Goal: Task Accomplishment & Management: Complete application form

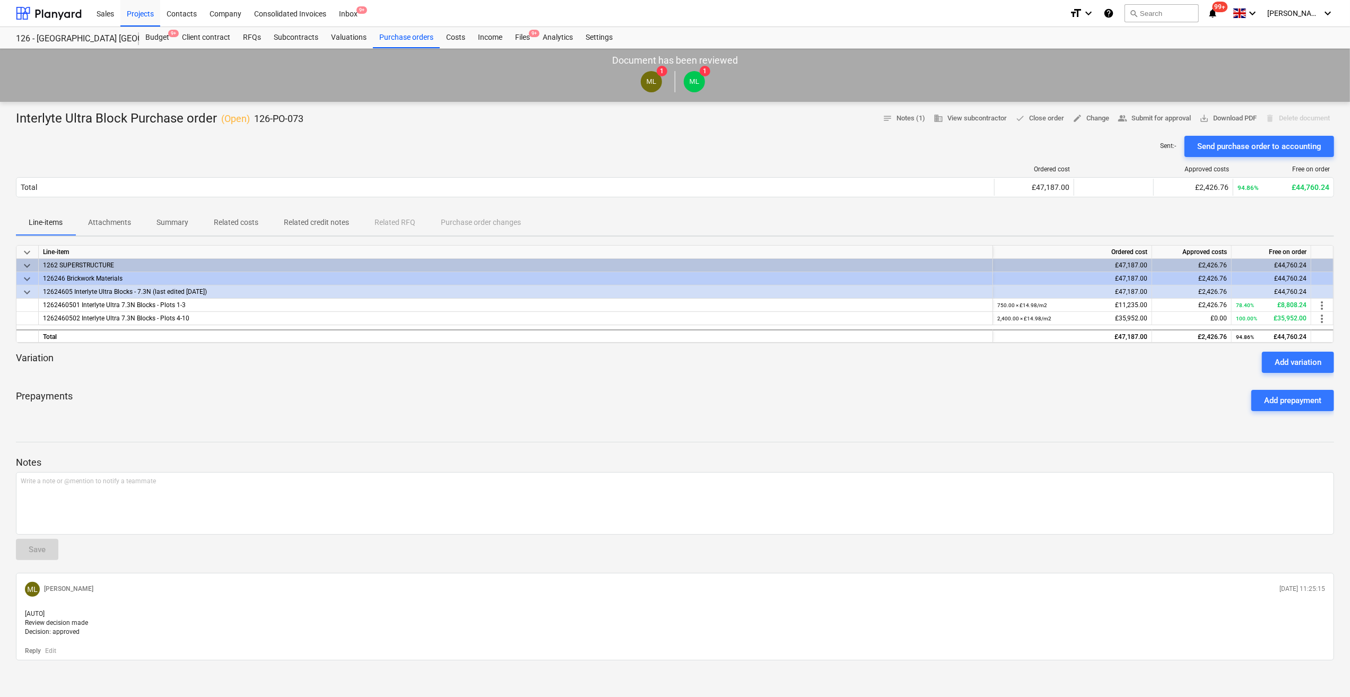
click at [1060, 457] on p "Notes" at bounding box center [675, 462] width 1318 height 13
click at [521, 37] on div "Files 9+" at bounding box center [523, 37] width 28 height 21
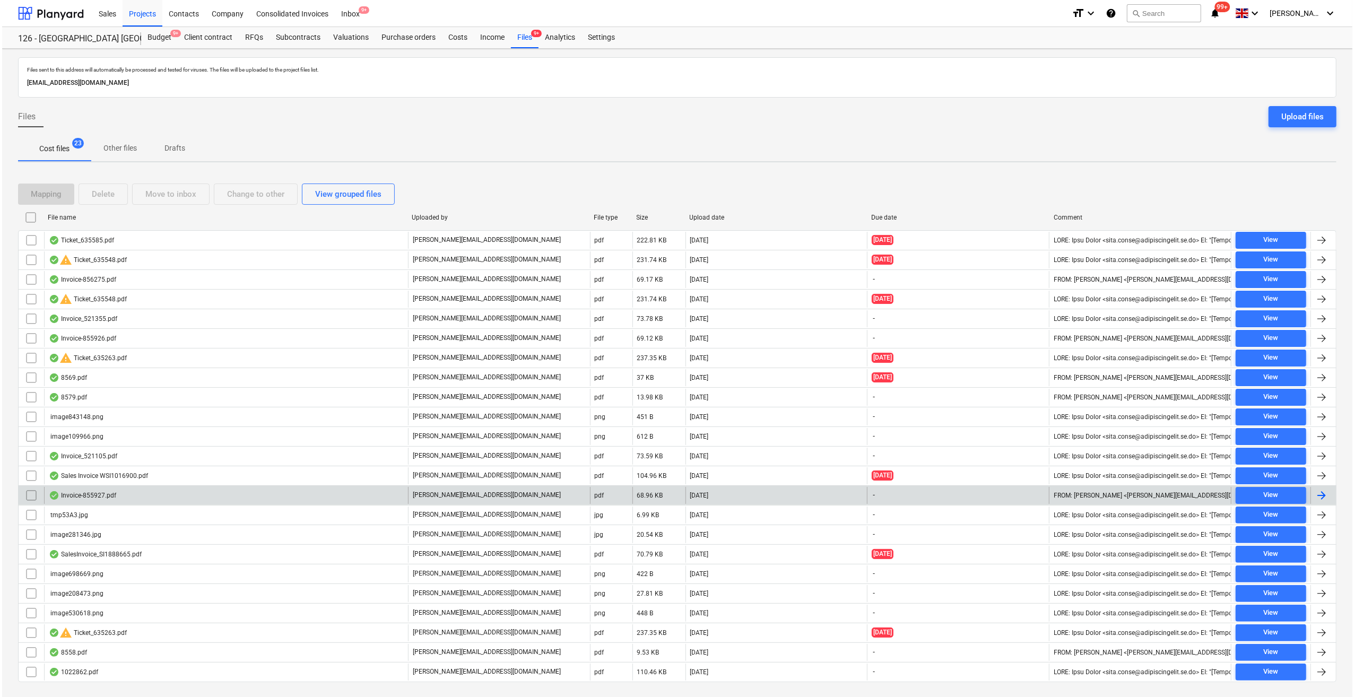
scroll to position [18, 0]
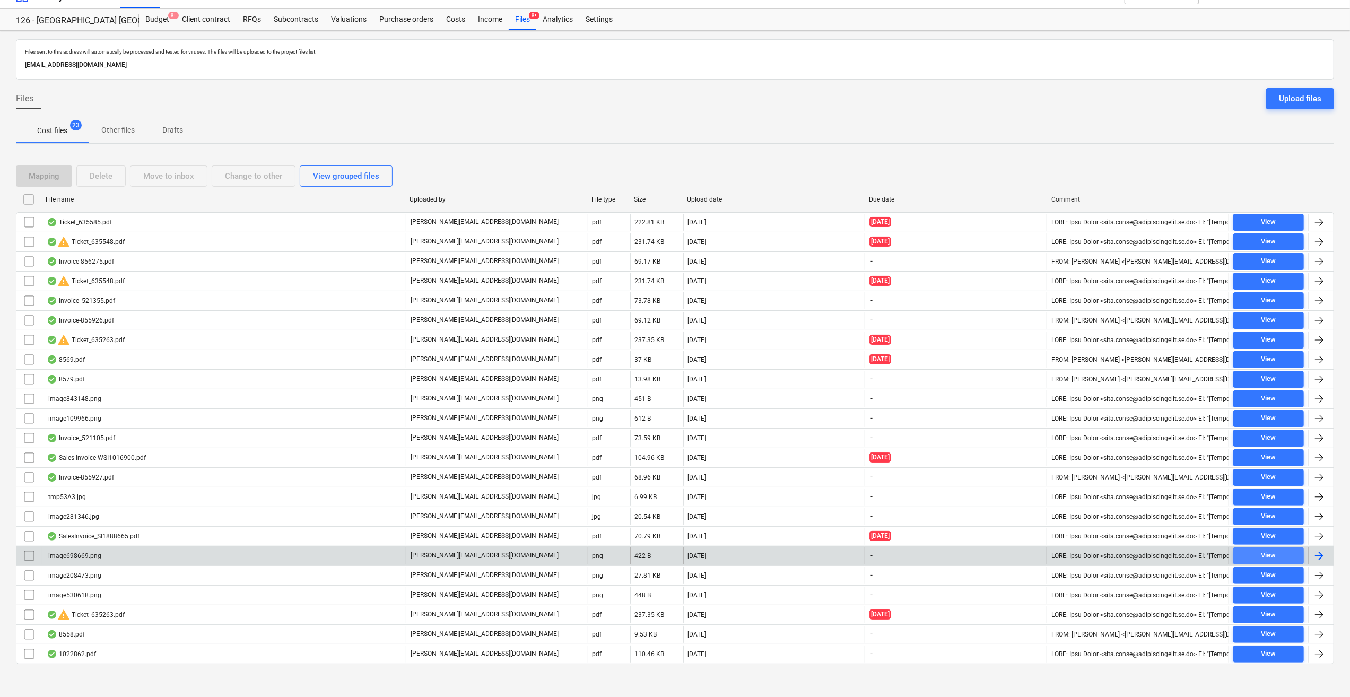
click at [1276, 554] on div "View" at bounding box center [1268, 555] width 15 height 12
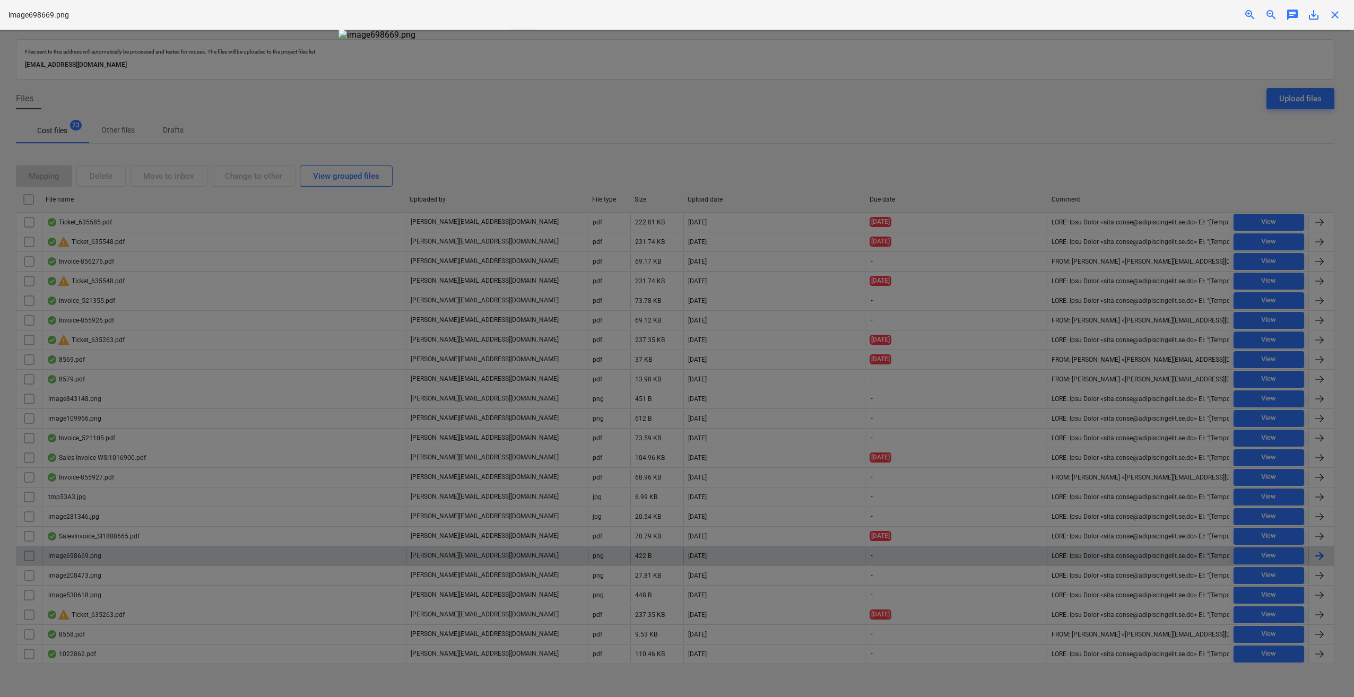
click at [1332, 13] on span "close" at bounding box center [1334, 14] width 13 height 13
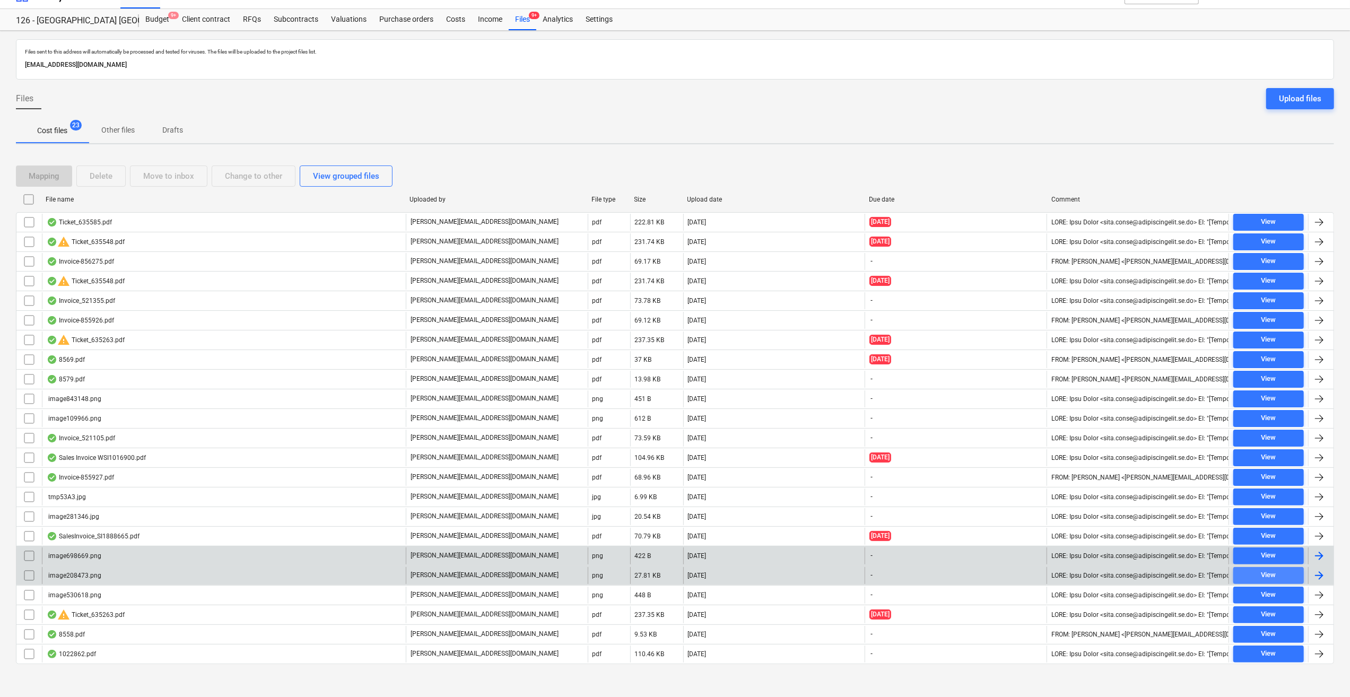
click at [1255, 575] on span "View" at bounding box center [1268, 575] width 62 height 12
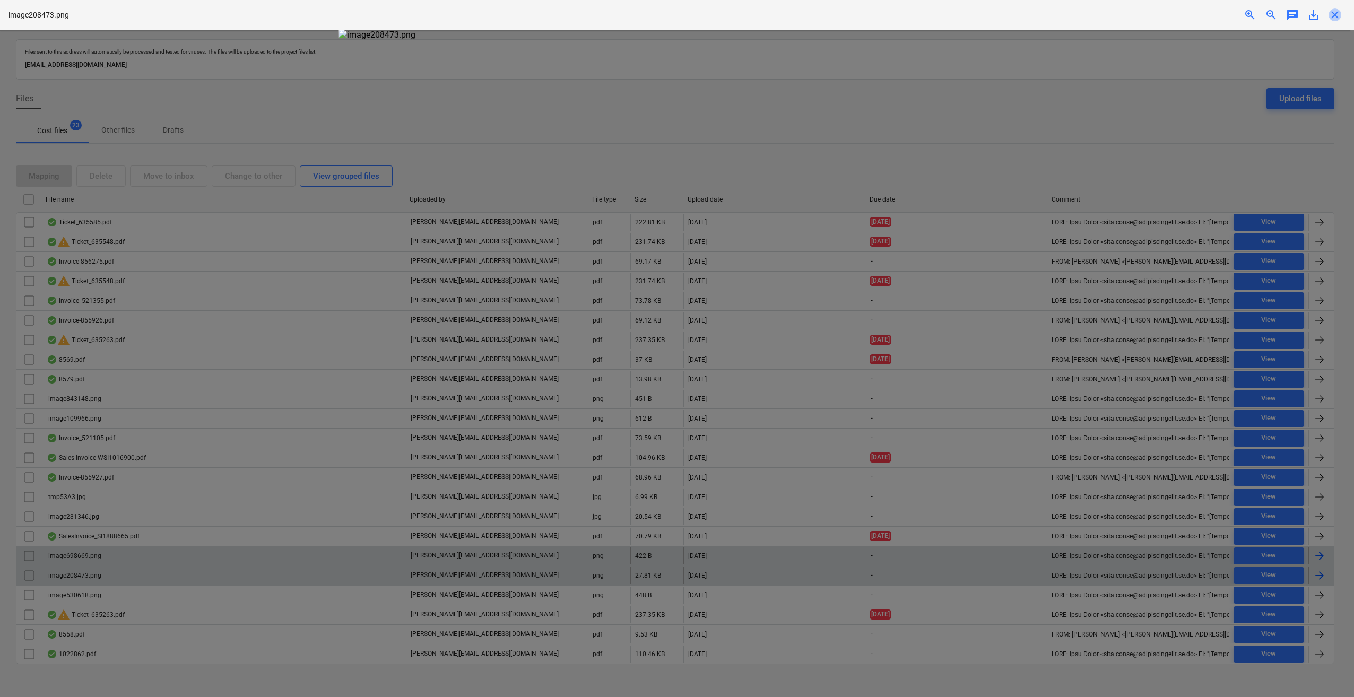
drag, startPoint x: 1331, startPoint y: 12, endPoint x: 1320, endPoint y: 186, distance: 174.3
click at [1332, 13] on span "close" at bounding box center [1334, 14] width 13 height 13
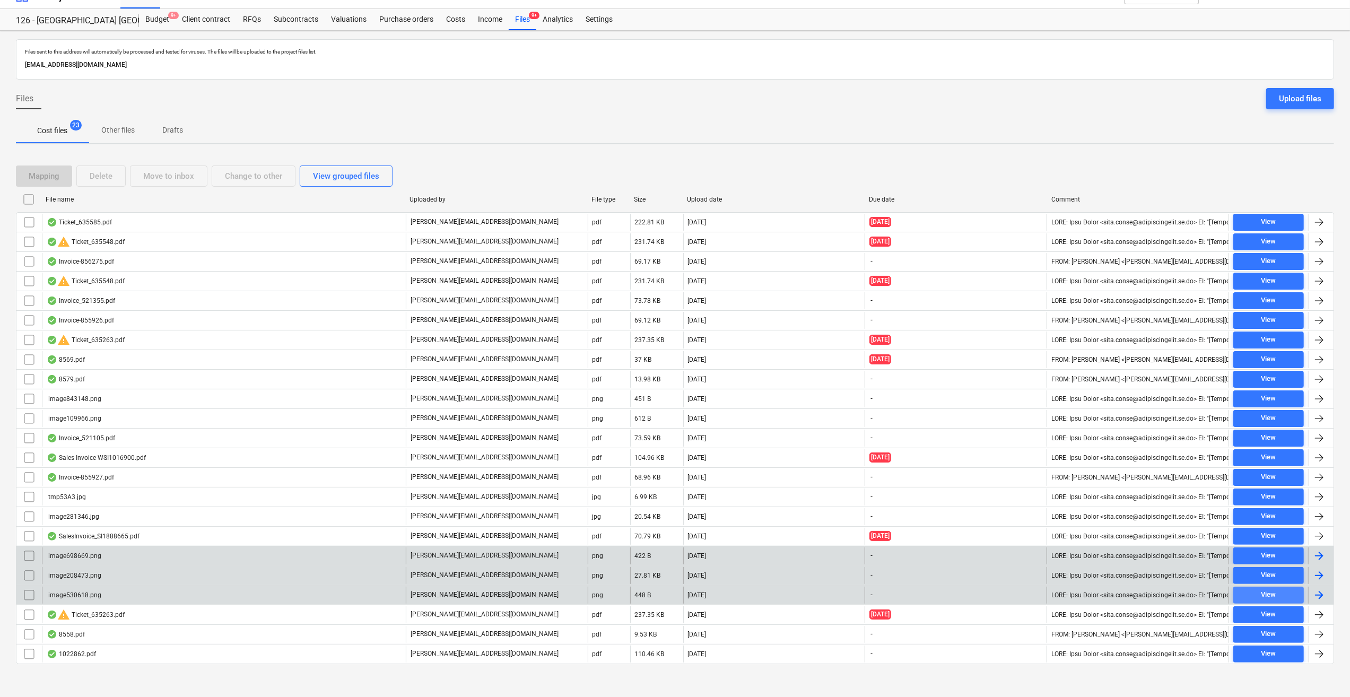
click at [1298, 589] on span "View" at bounding box center [1268, 595] width 62 height 12
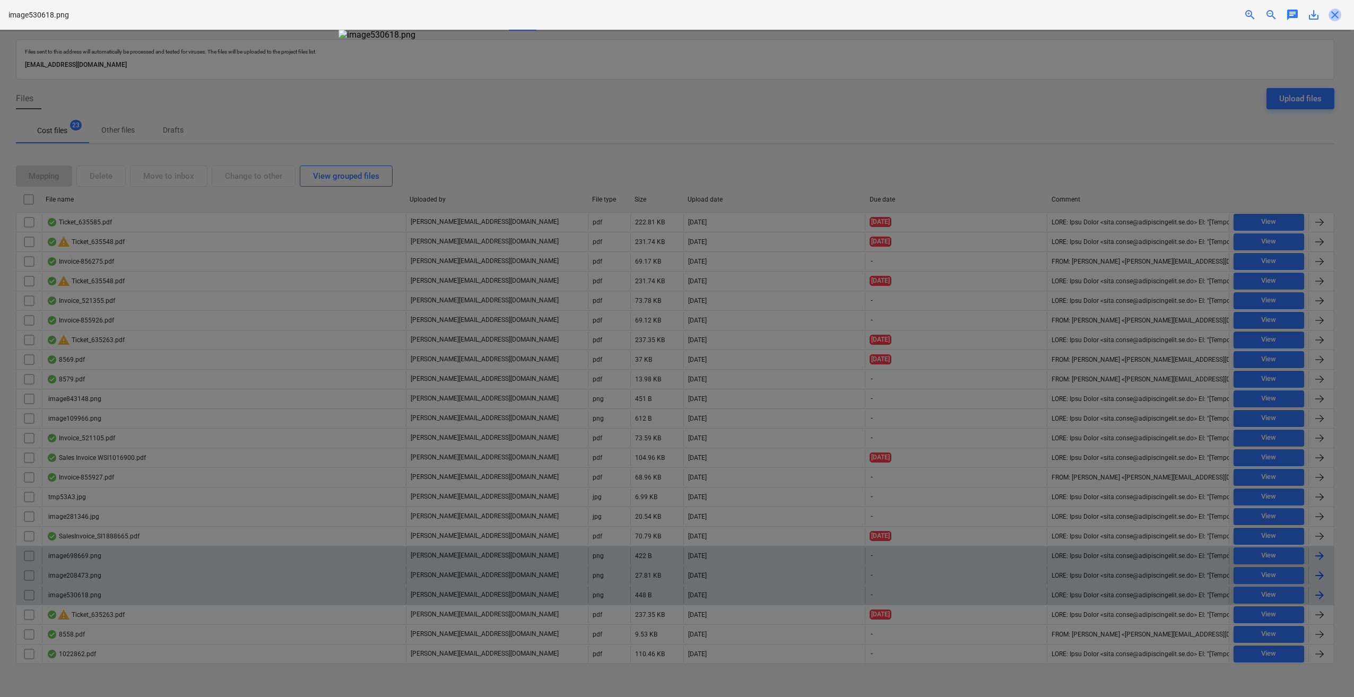
click at [1337, 16] on span "close" at bounding box center [1334, 14] width 13 height 13
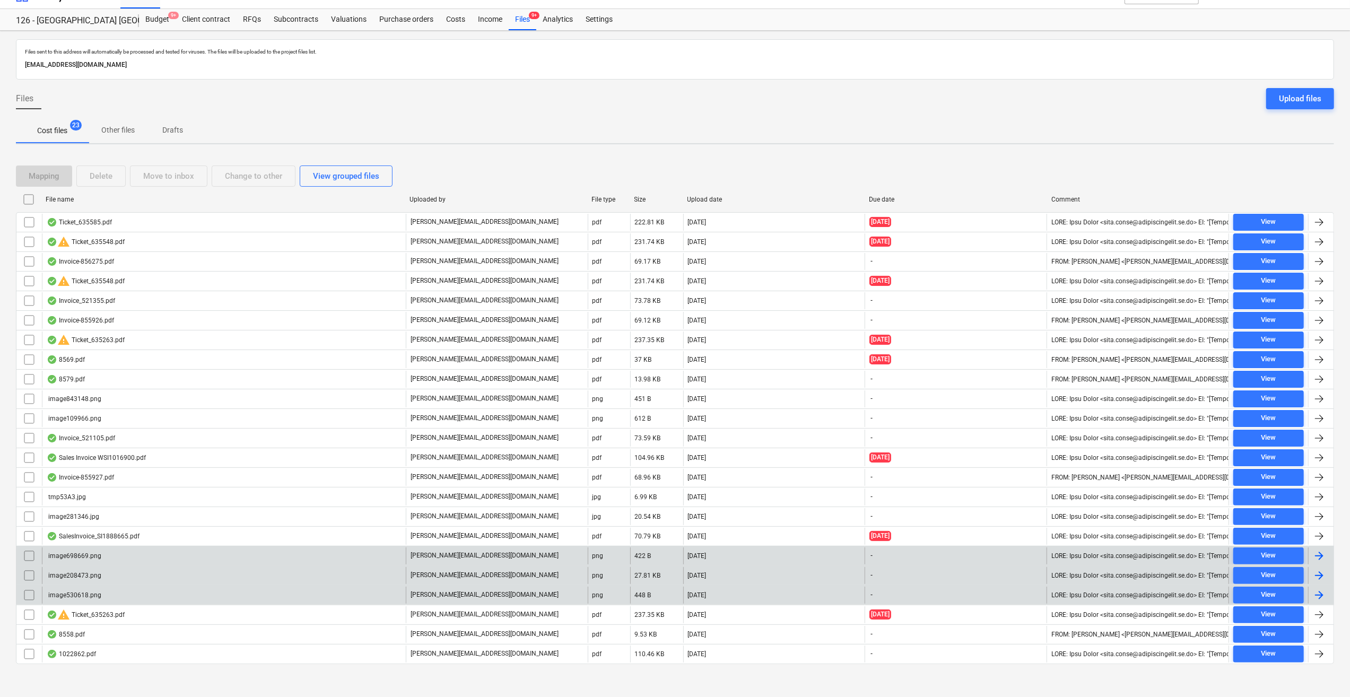
click at [28, 592] on input "checkbox" at bounding box center [29, 595] width 17 height 17
click at [31, 567] on input "checkbox" at bounding box center [29, 575] width 17 height 17
click at [29, 550] on input "checkbox" at bounding box center [29, 555] width 17 height 17
click at [115, 178] on button "Delete" at bounding box center [100, 175] width 49 height 21
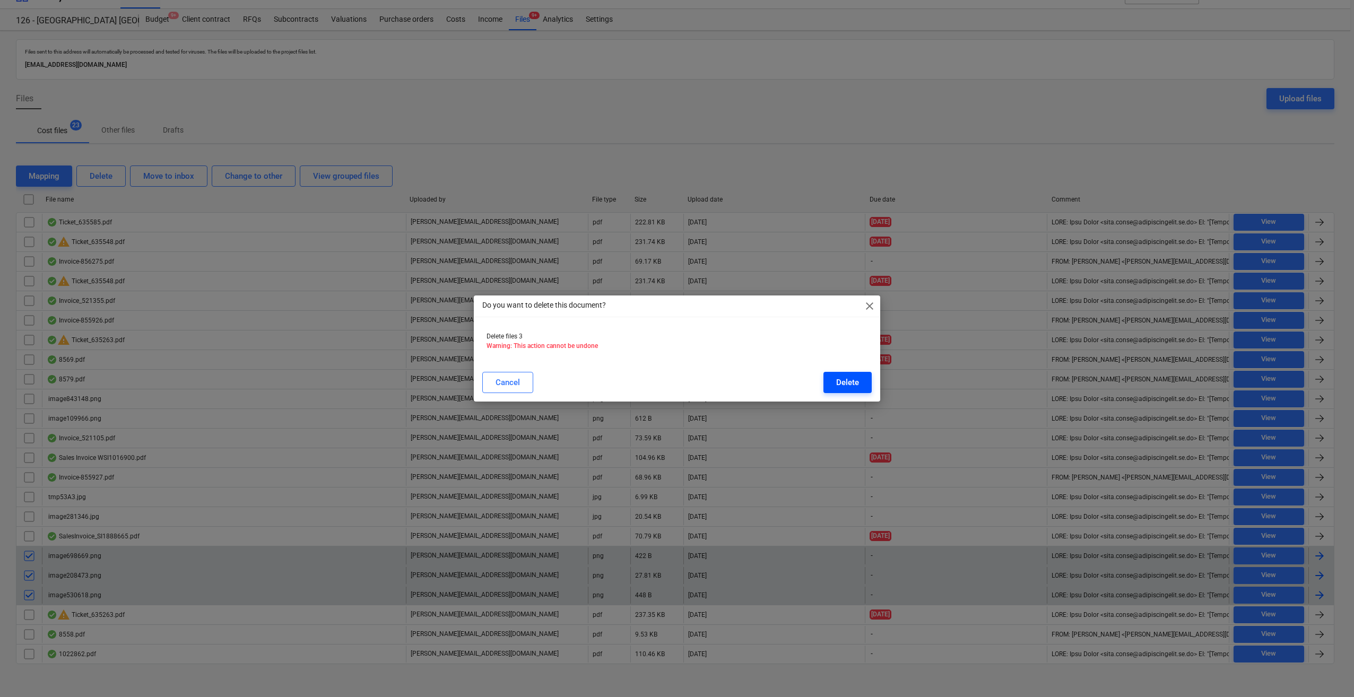
click at [840, 386] on div "Delete" at bounding box center [847, 383] width 23 height 14
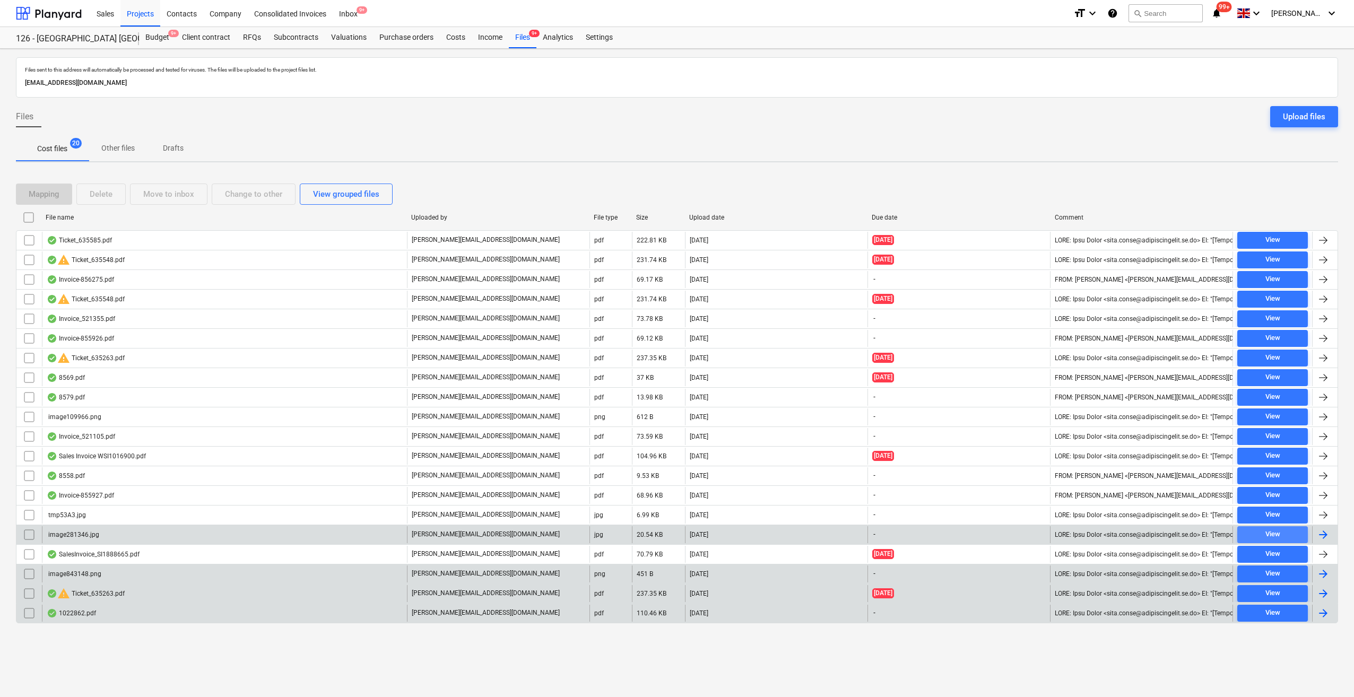
click at [1280, 535] on span "View" at bounding box center [1272, 534] width 62 height 12
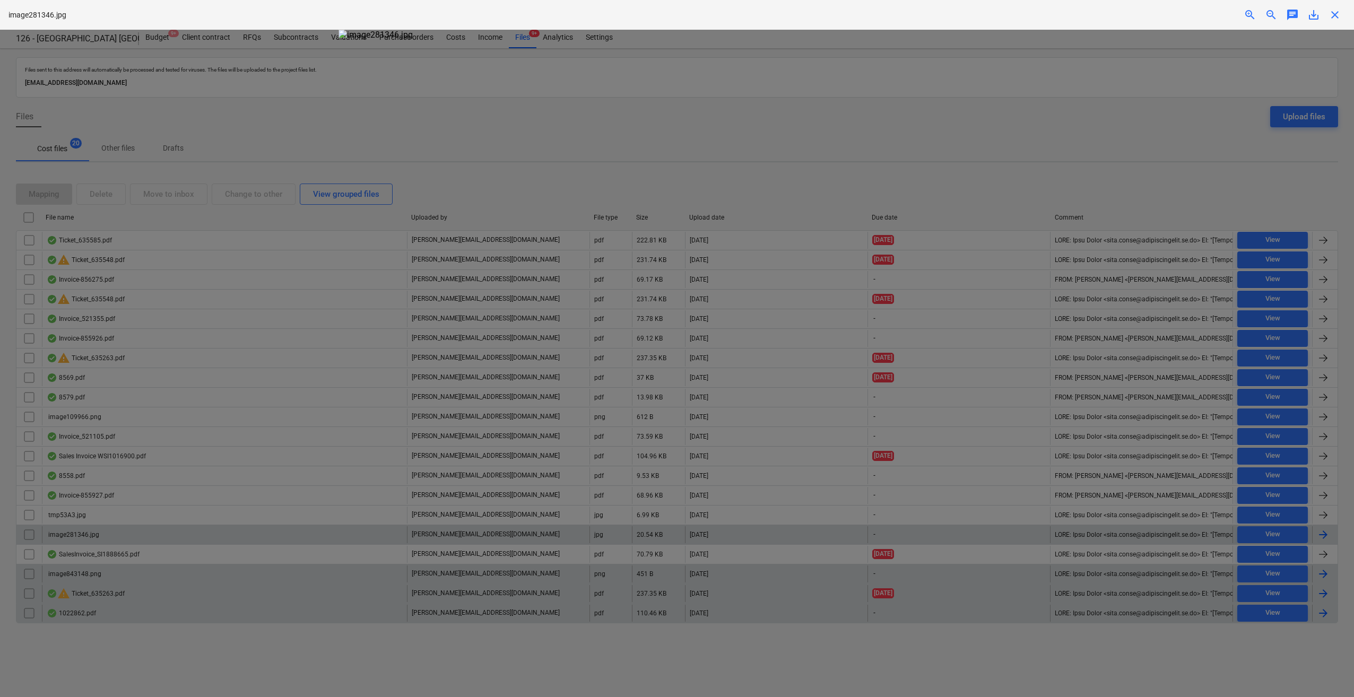
click at [1333, 11] on span "close" at bounding box center [1334, 14] width 13 height 13
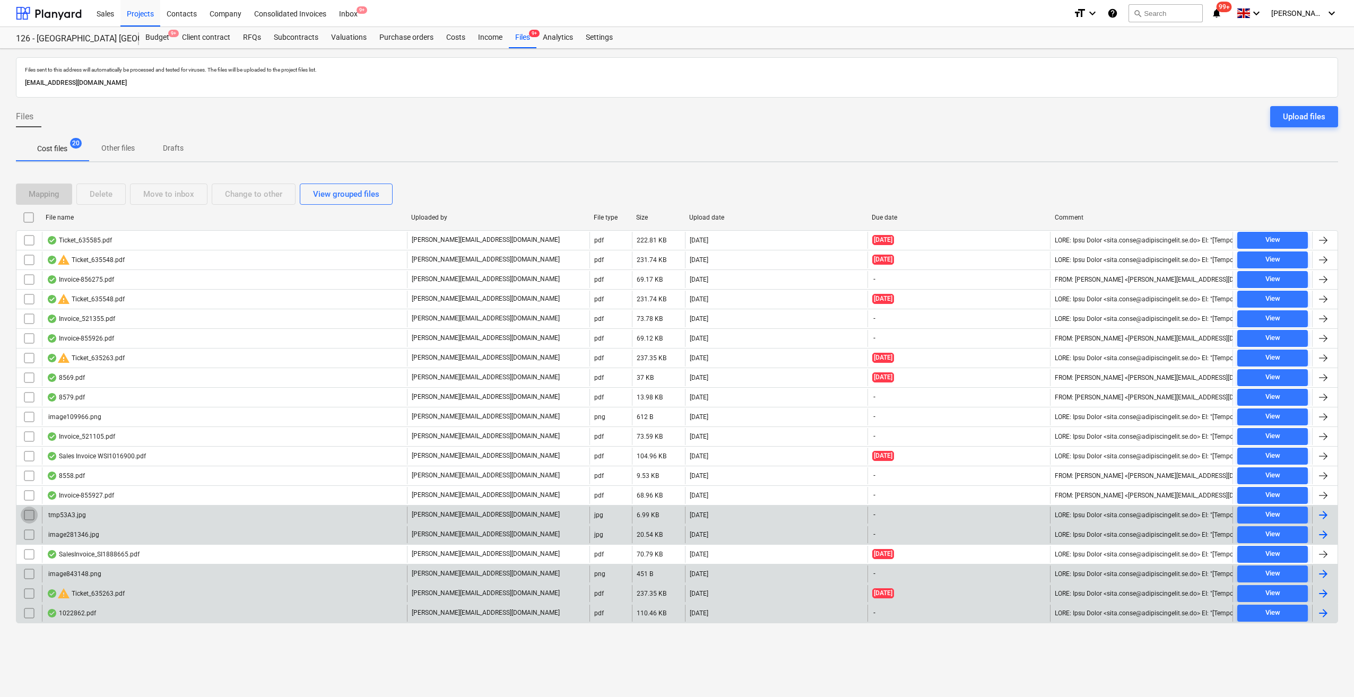
click at [30, 510] on input "checkbox" at bounding box center [29, 515] width 17 height 17
drag, startPoint x: 29, startPoint y: 512, endPoint x: 50, endPoint y: 519, distance: 22.1
click at [31, 512] on input "checkbox" at bounding box center [29, 515] width 17 height 17
click at [1258, 509] on span "View" at bounding box center [1272, 515] width 62 height 12
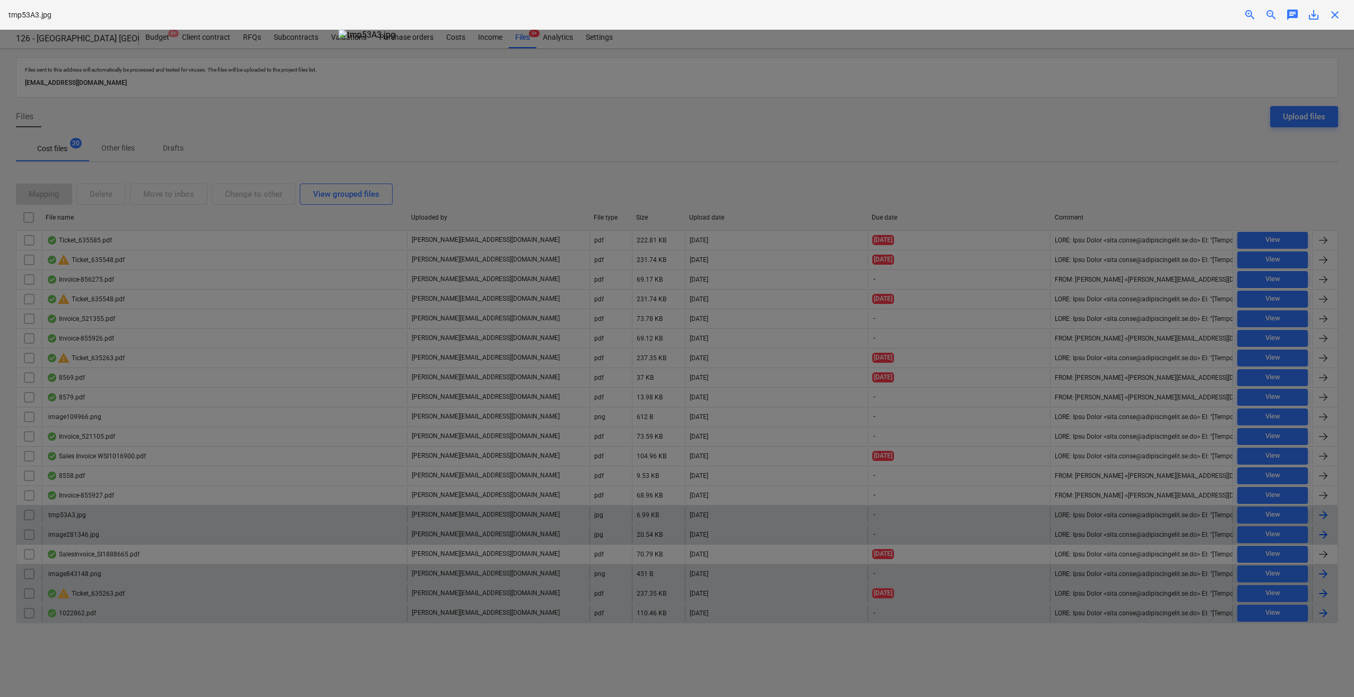
click at [1333, 13] on span "close" at bounding box center [1334, 14] width 13 height 13
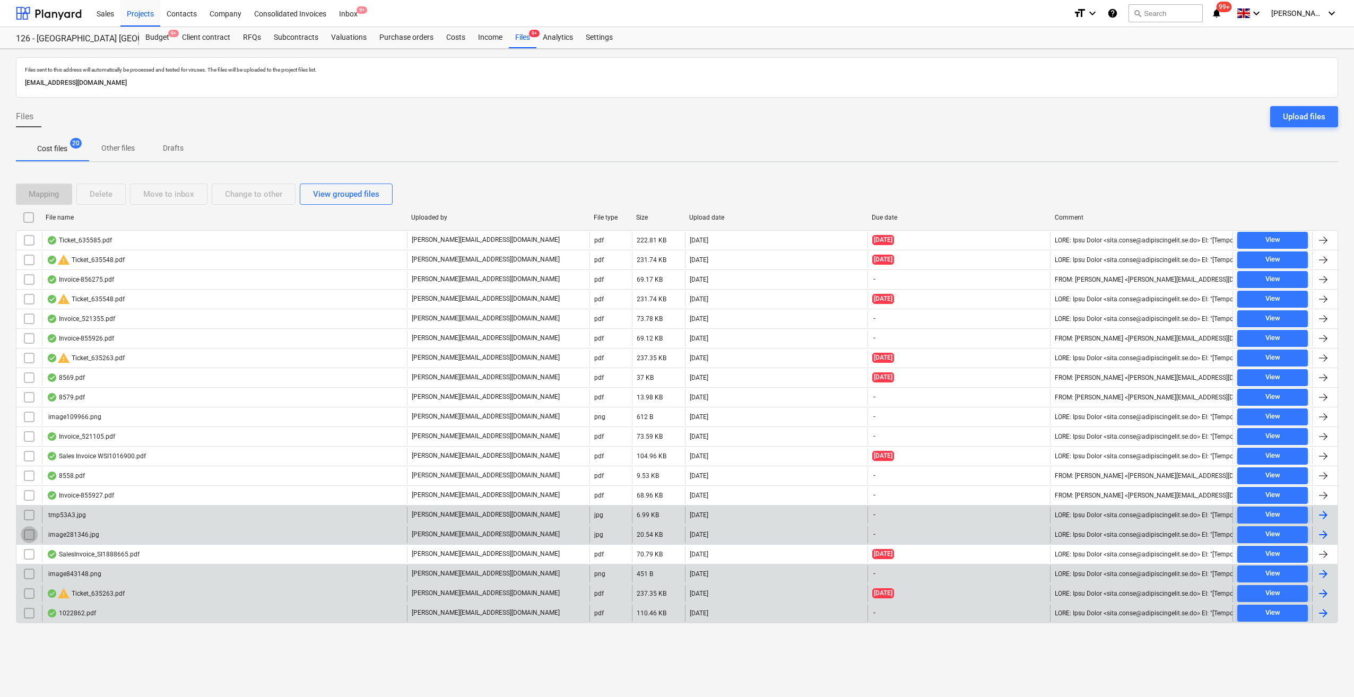
click at [31, 532] on input "checkbox" at bounding box center [29, 534] width 17 height 17
drag, startPoint x: 29, startPoint y: 509, endPoint x: 45, endPoint y: 512, distance: 16.9
click at [33, 508] on input "checkbox" at bounding box center [29, 515] width 17 height 17
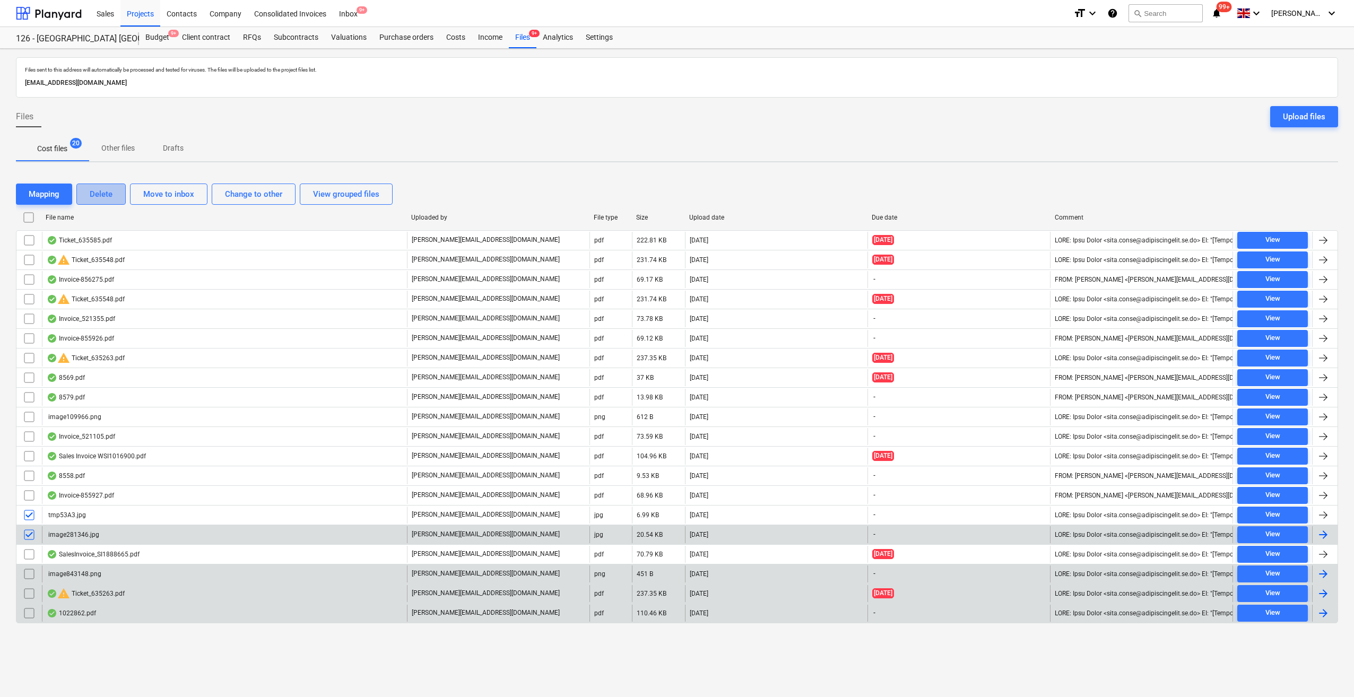
click at [92, 194] on div "Delete" at bounding box center [101, 194] width 23 height 14
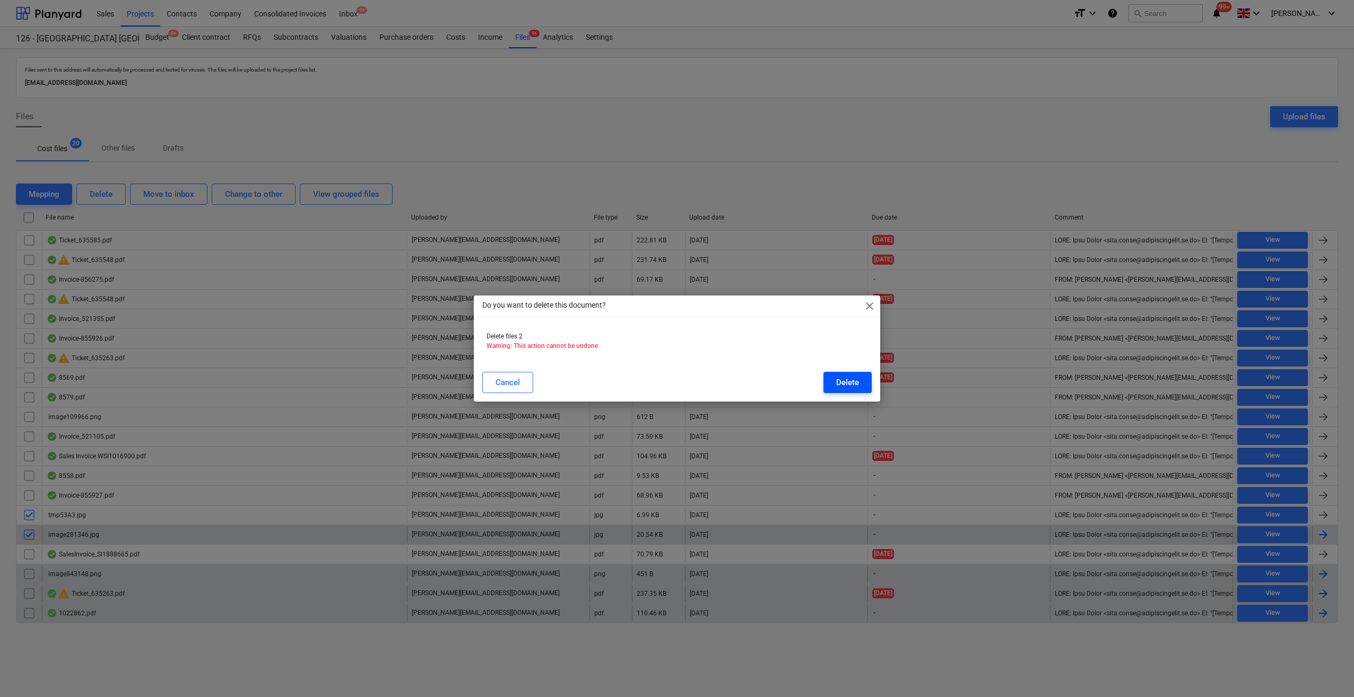
click at [836, 384] on div "Delete" at bounding box center [847, 383] width 23 height 14
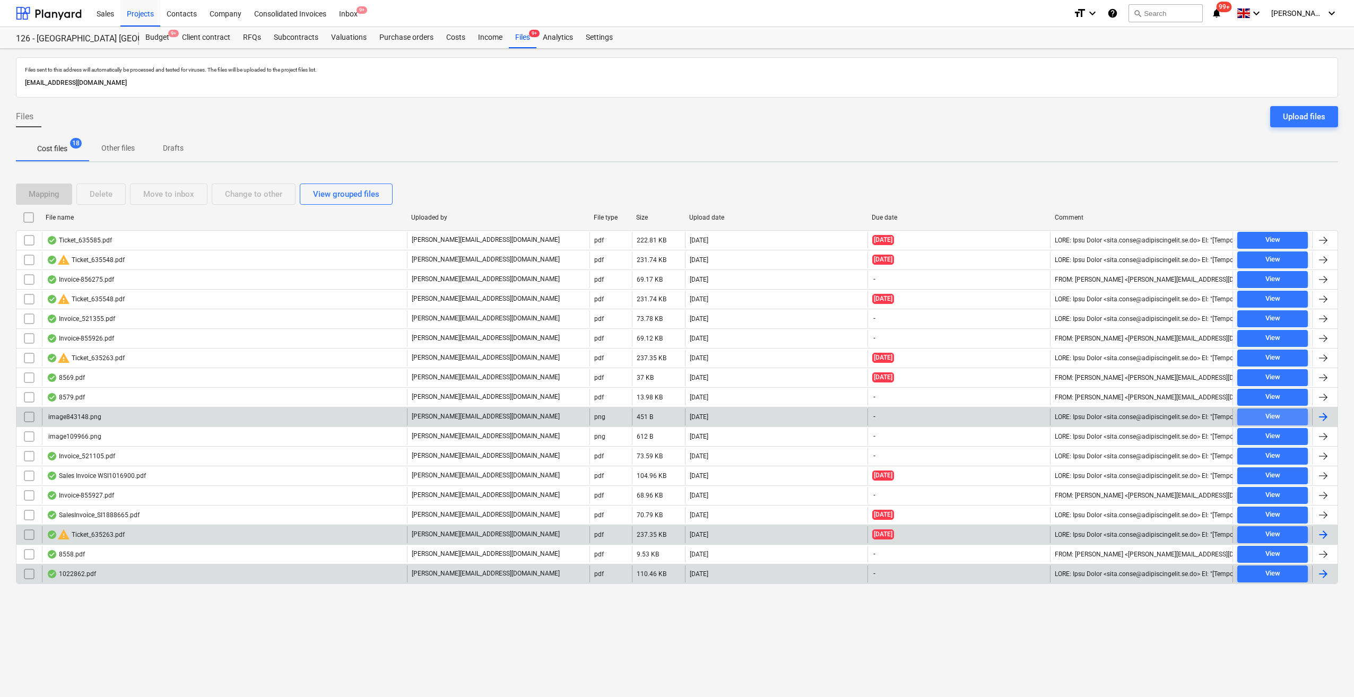
click at [1265, 416] on div "View" at bounding box center [1272, 417] width 15 height 12
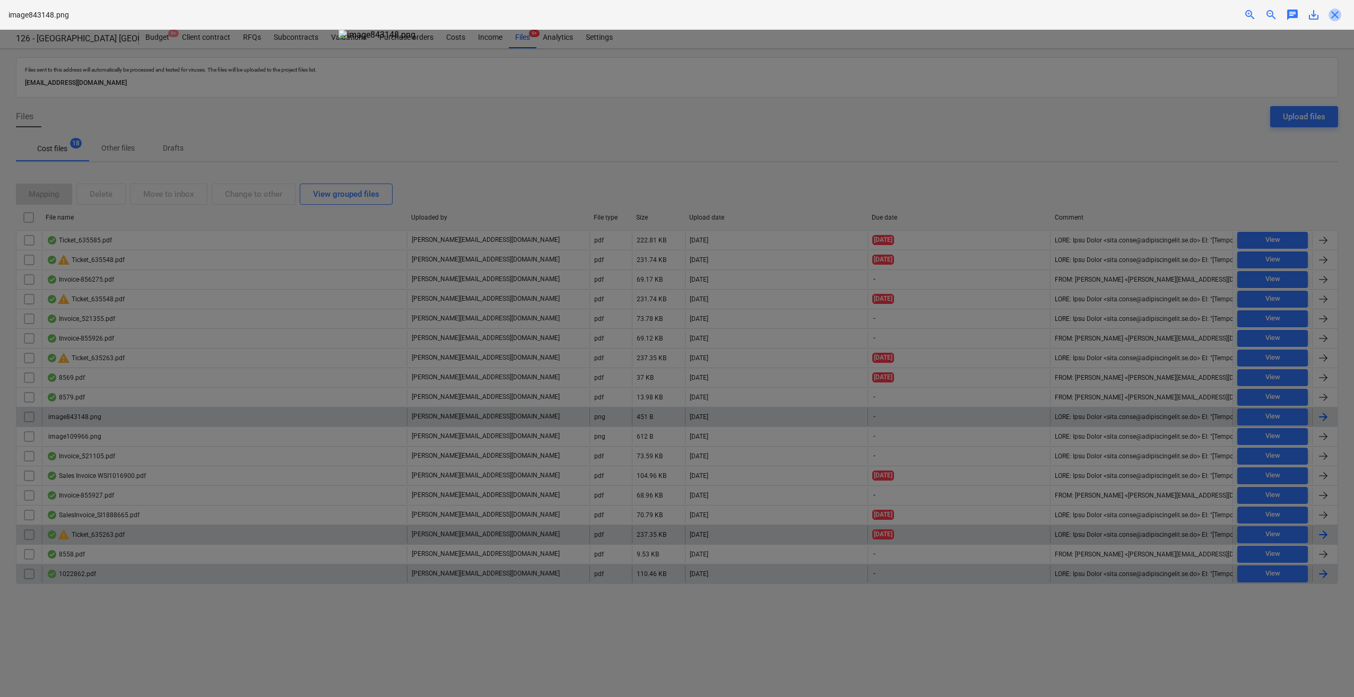
click at [1332, 15] on span "close" at bounding box center [1334, 14] width 13 height 13
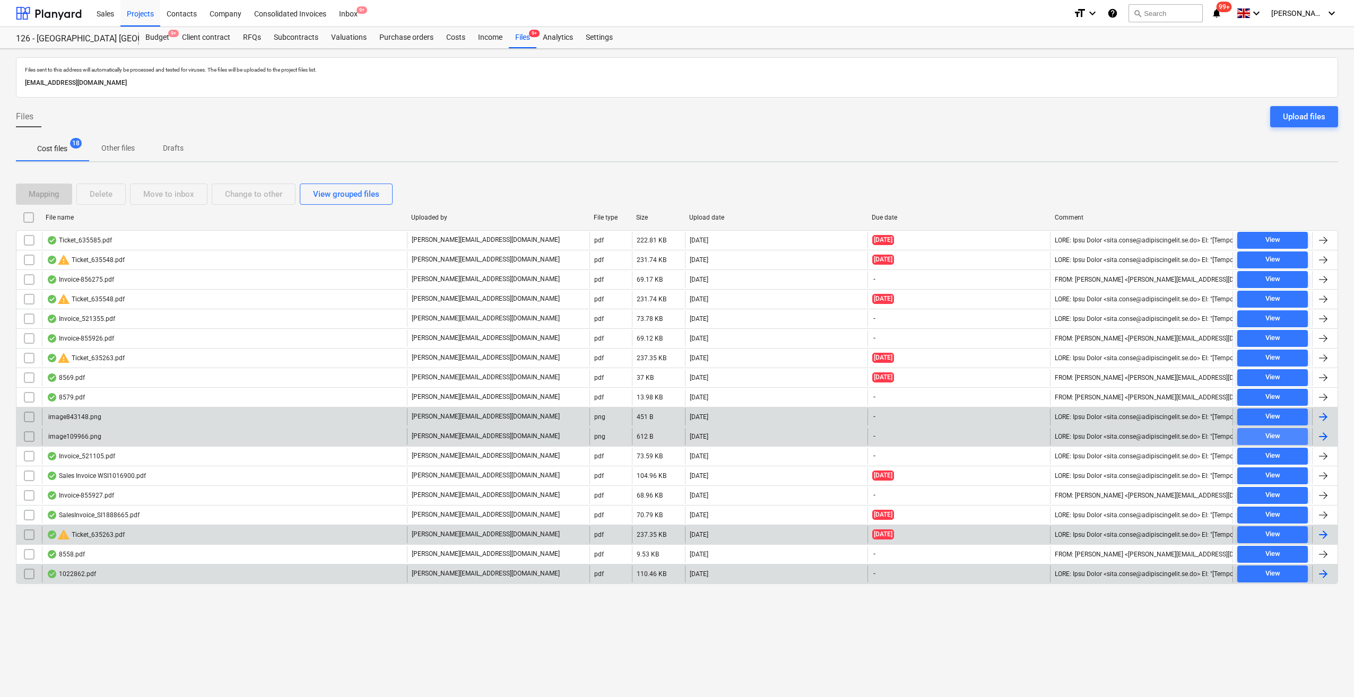
click at [1266, 430] on div "View" at bounding box center [1272, 436] width 15 height 12
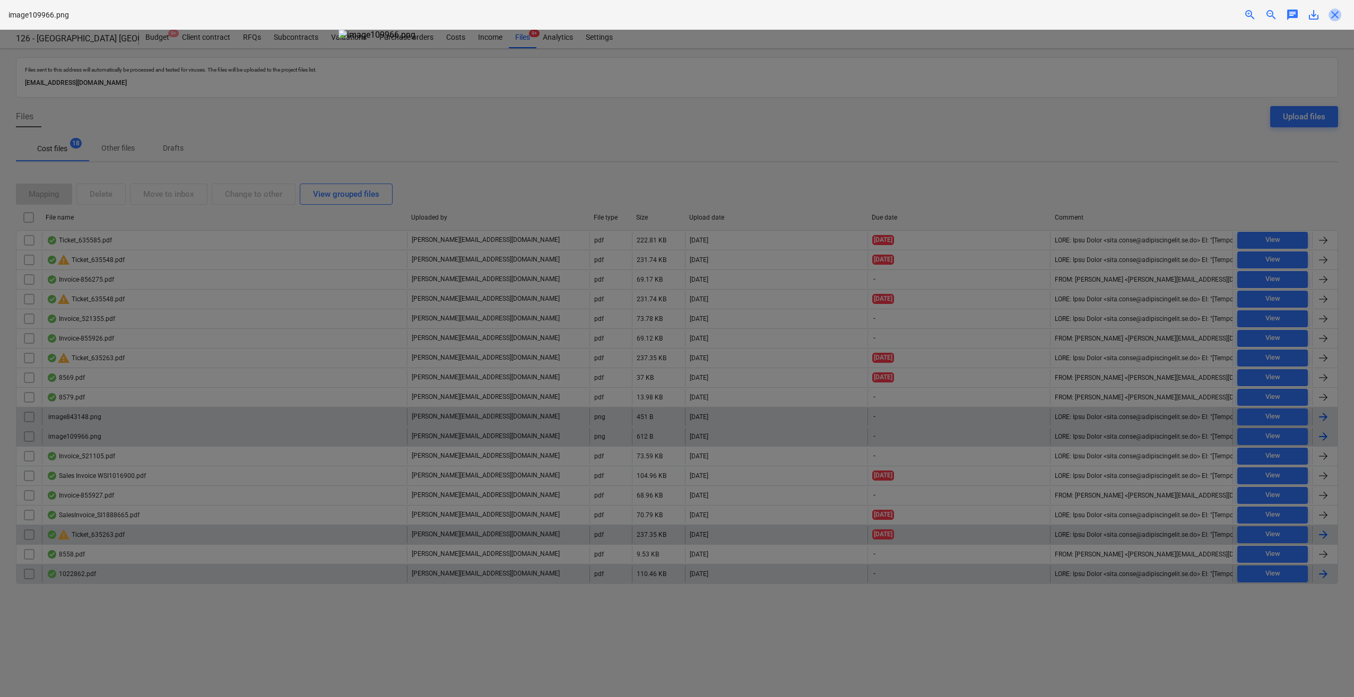
click at [1338, 11] on span "close" at bounding box center [1334, 14] width 13 height 13
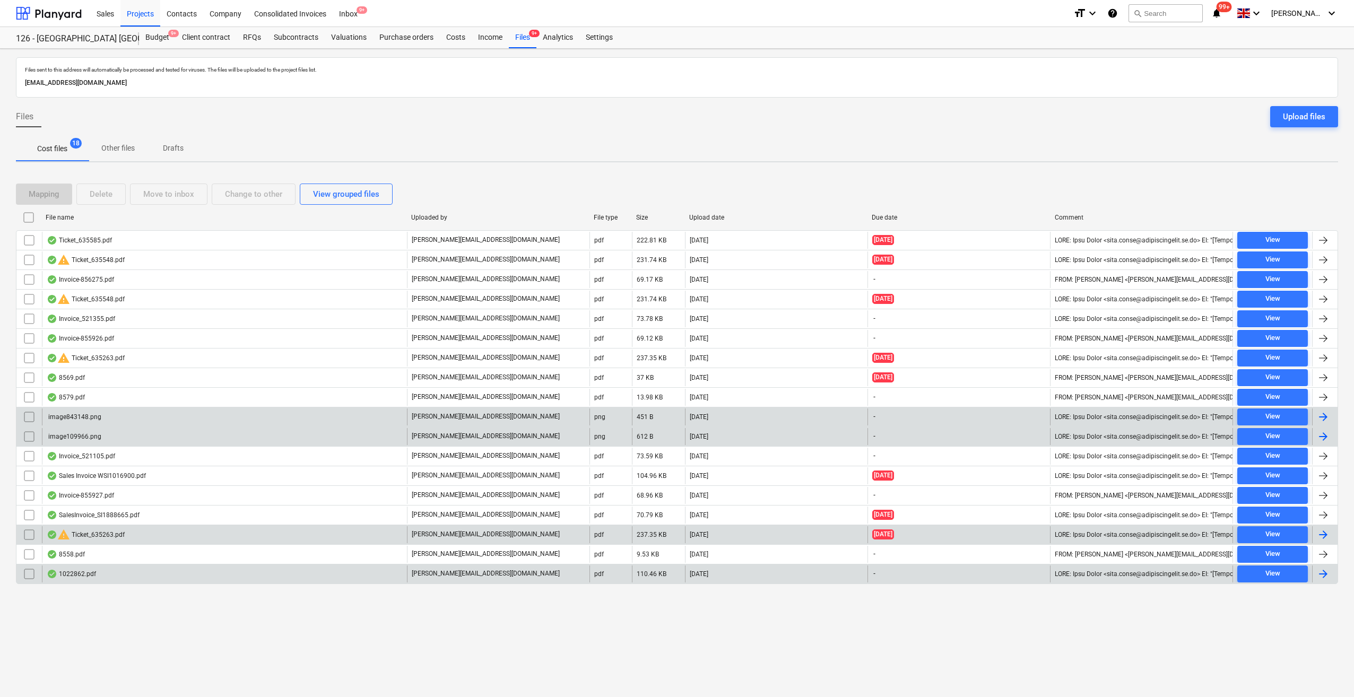
click at [29, 436] on input "checkbox" at bounding box center [29, 436] width 17 height 17
click at [29, 409] on input "checkbox" at bounding box center [29, 416] width 17 height 17
click at [111, 193] on div "Delete" at bounding box center [101, 194] width 23 height 14
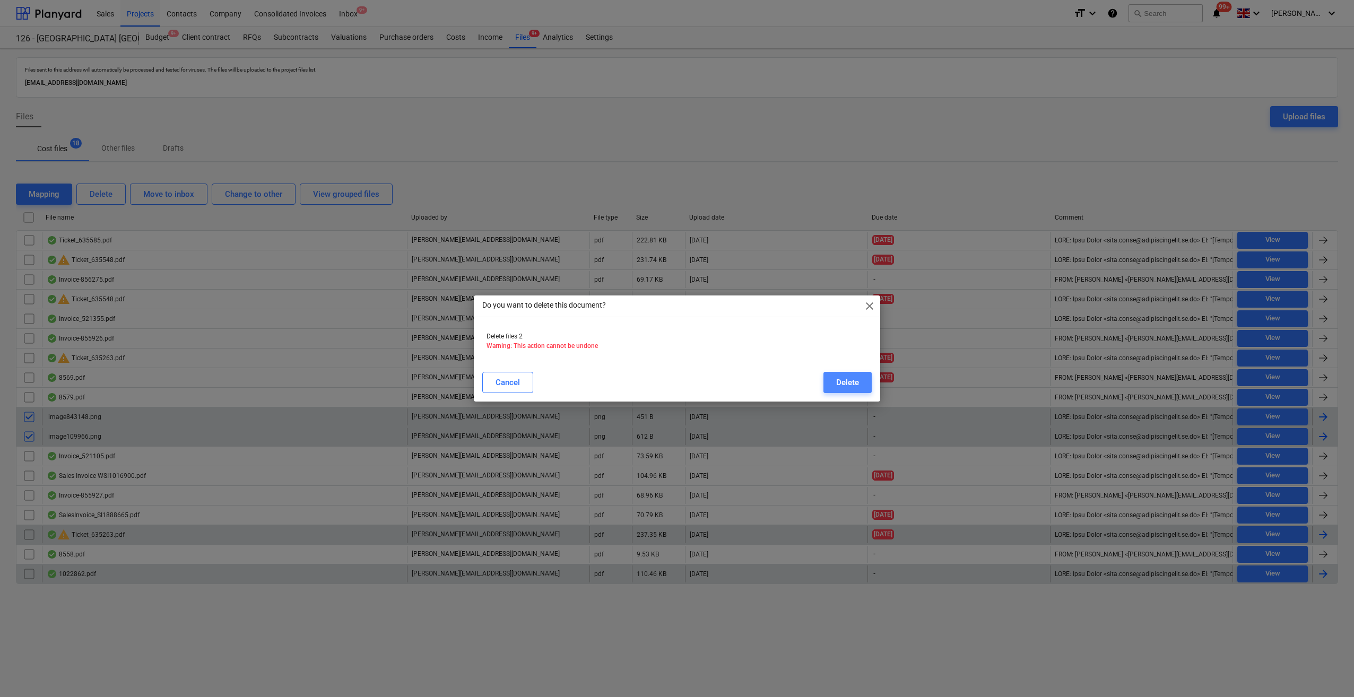
click at [862, 385] on button "Delete" at bounding box center [847, 382] width 48 height 21
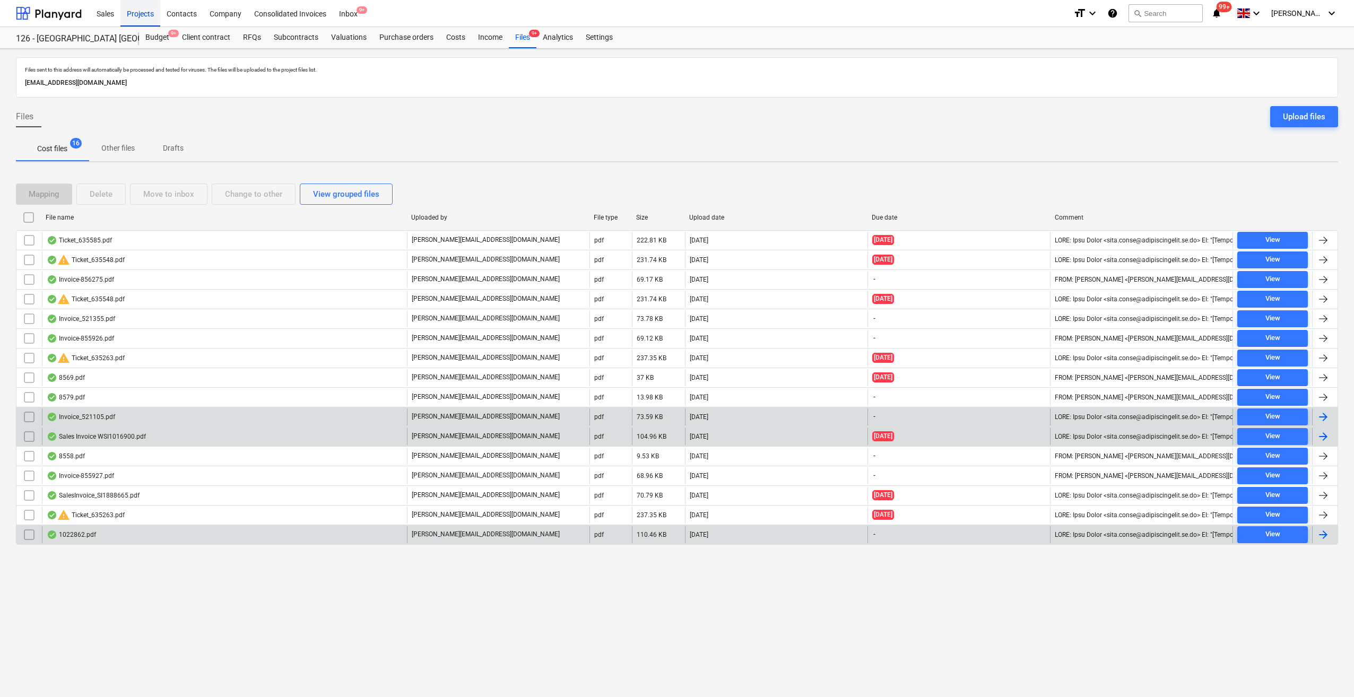
click at [146, 11] on div "Projects" at bounding box center [140, 12] width 40 height 27
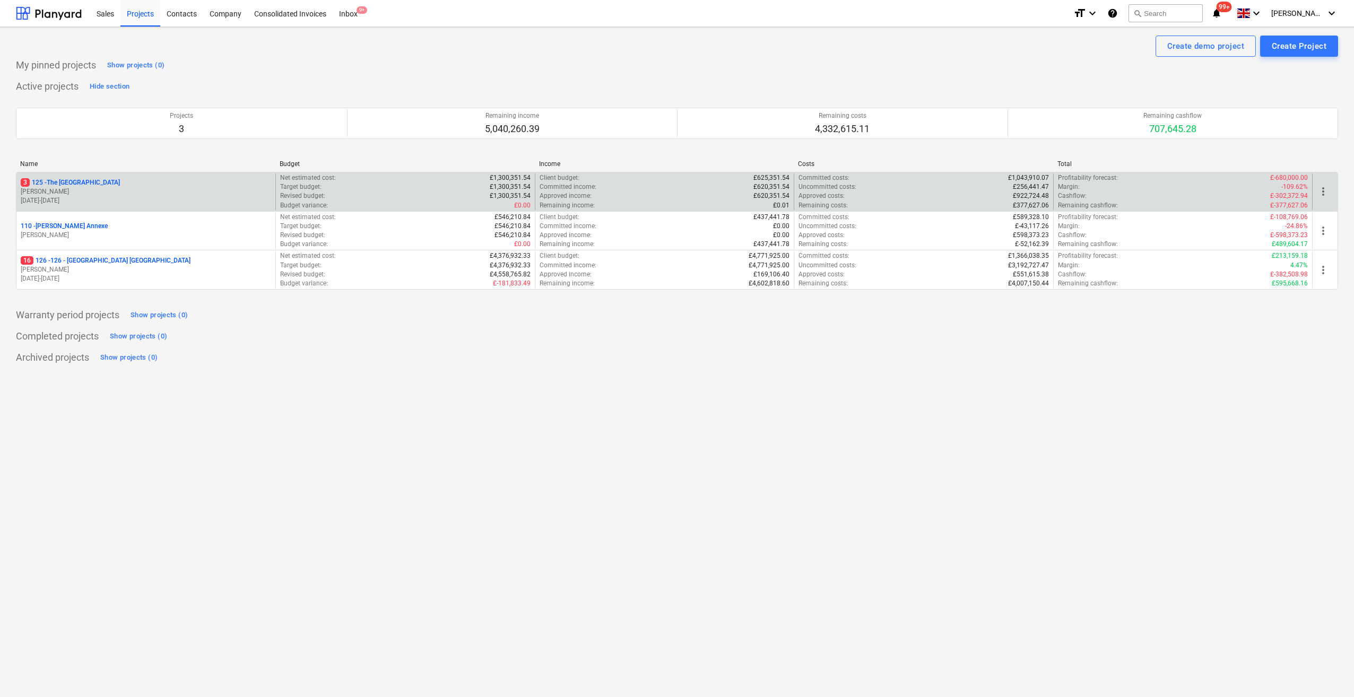
click at [73, 182] on p "3 125 - The [GEOGRAPHIC_DATA]" at bounding box center [70, 182] width 99 height 9
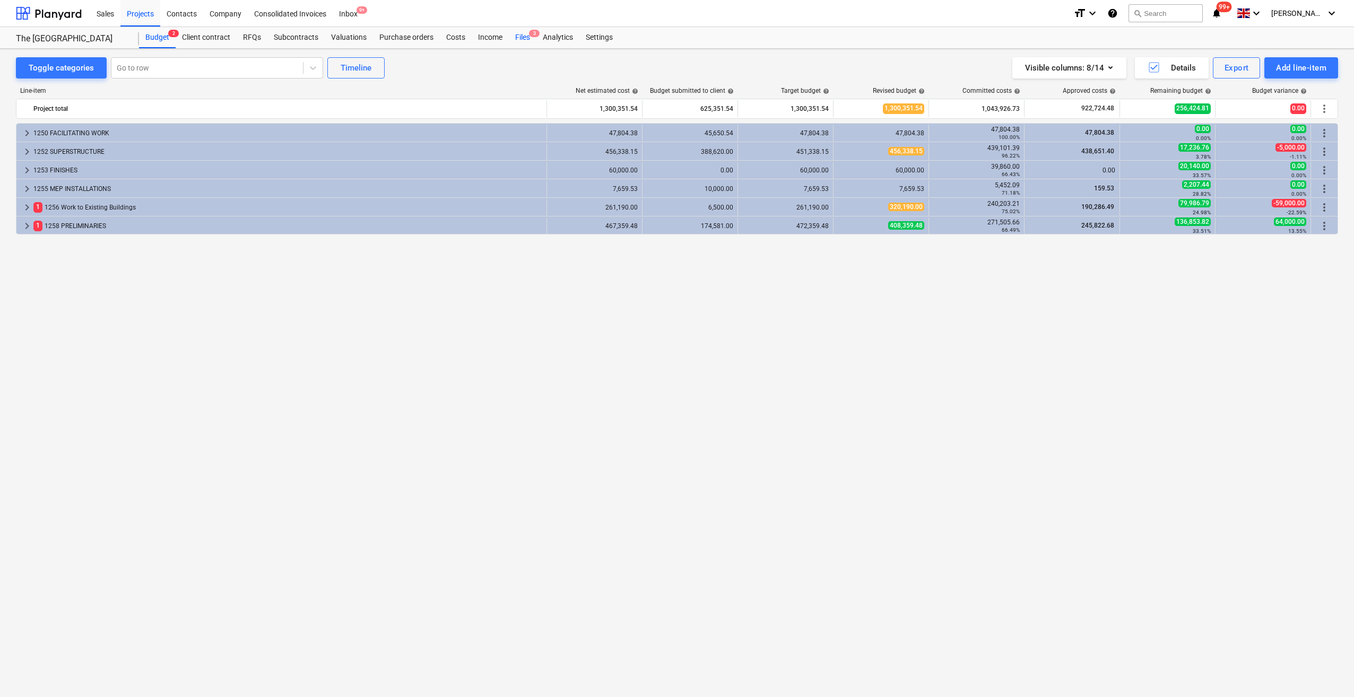
click at [518, 36] on div "Files 3" at bounding box center [523, 37] width 28 height 21
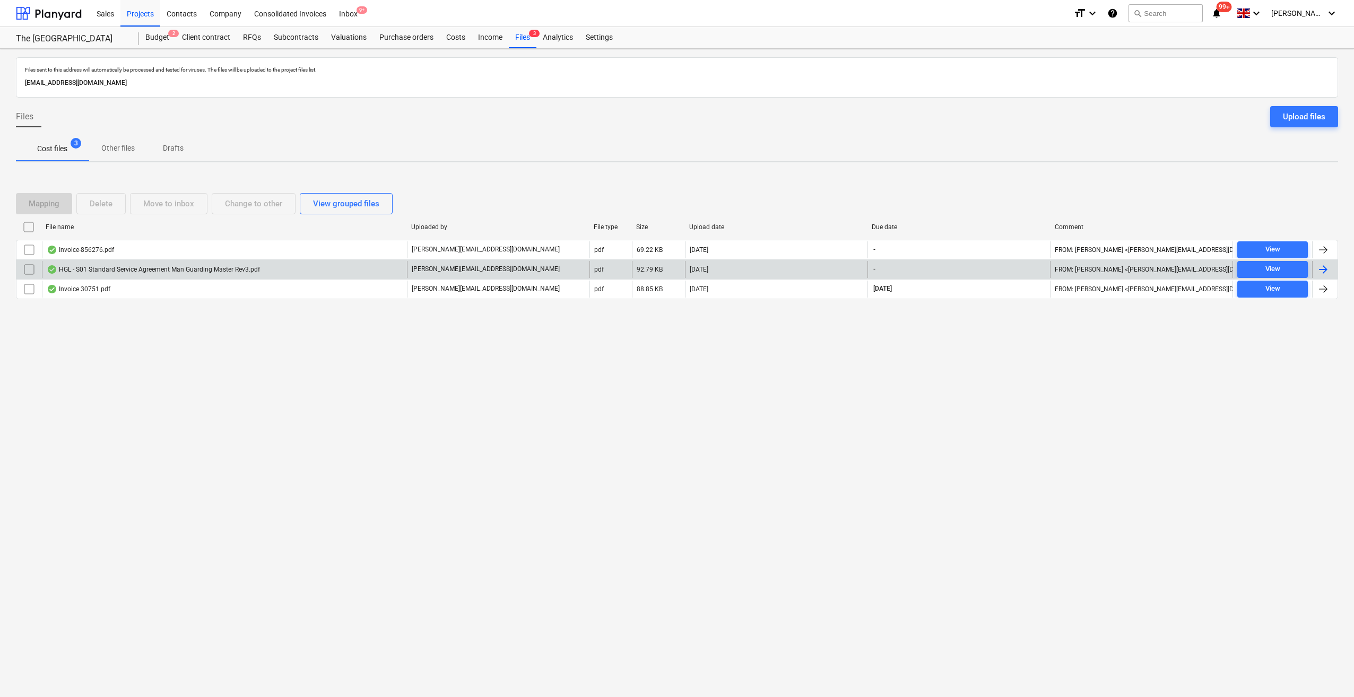
click at [28, 270] on input "checkbox" at bounding box center [29, 269] width 17 height 17
click at [98, 205] on div "Delete" at bounding box center [101, 204] width 23 height 14
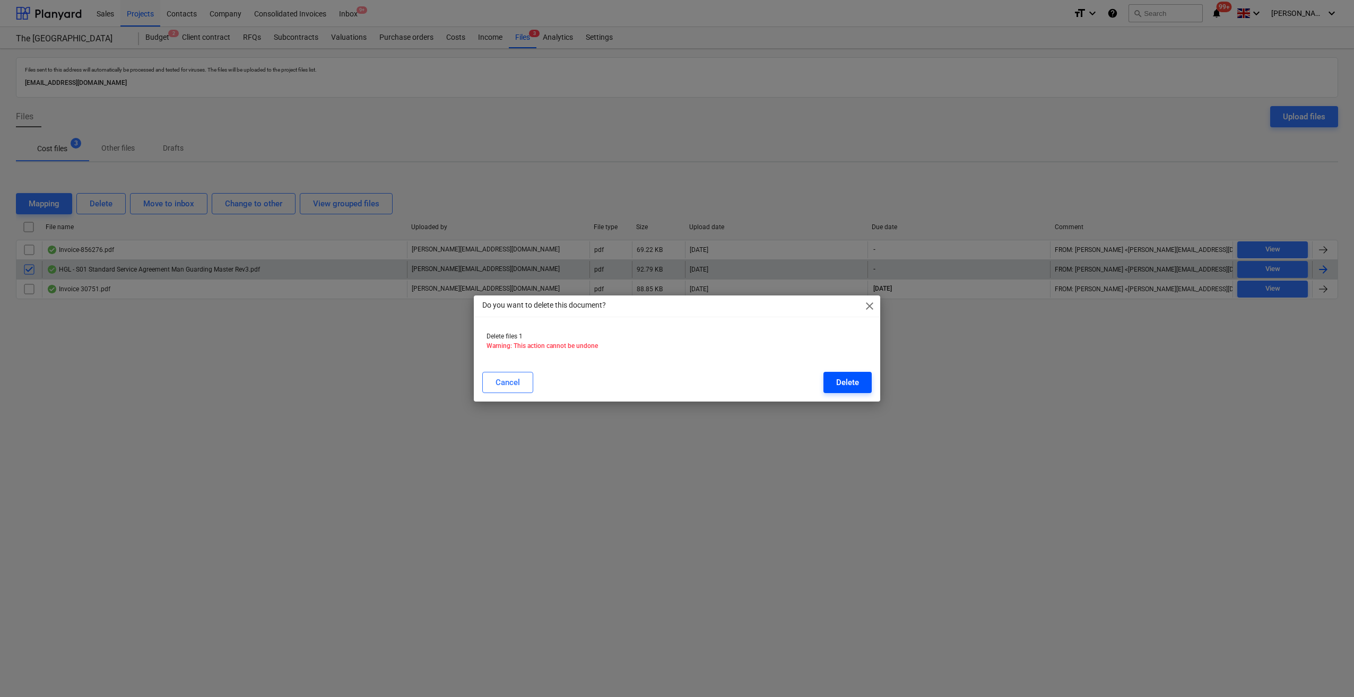
click at [860, 385] on button "Delete" at bounding box center [847, 382] width 48 height 21
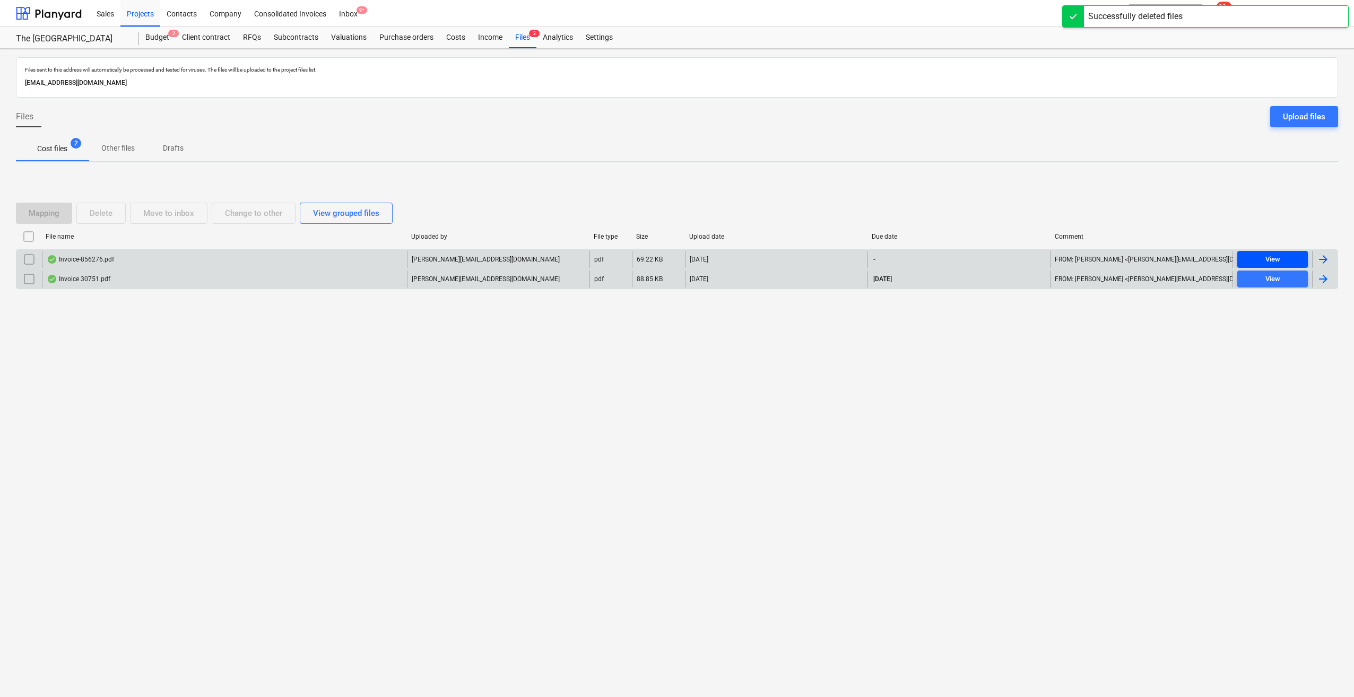
click at [1271, 264] on div "View" at bounding box center [1272, 260] width 15 height 12
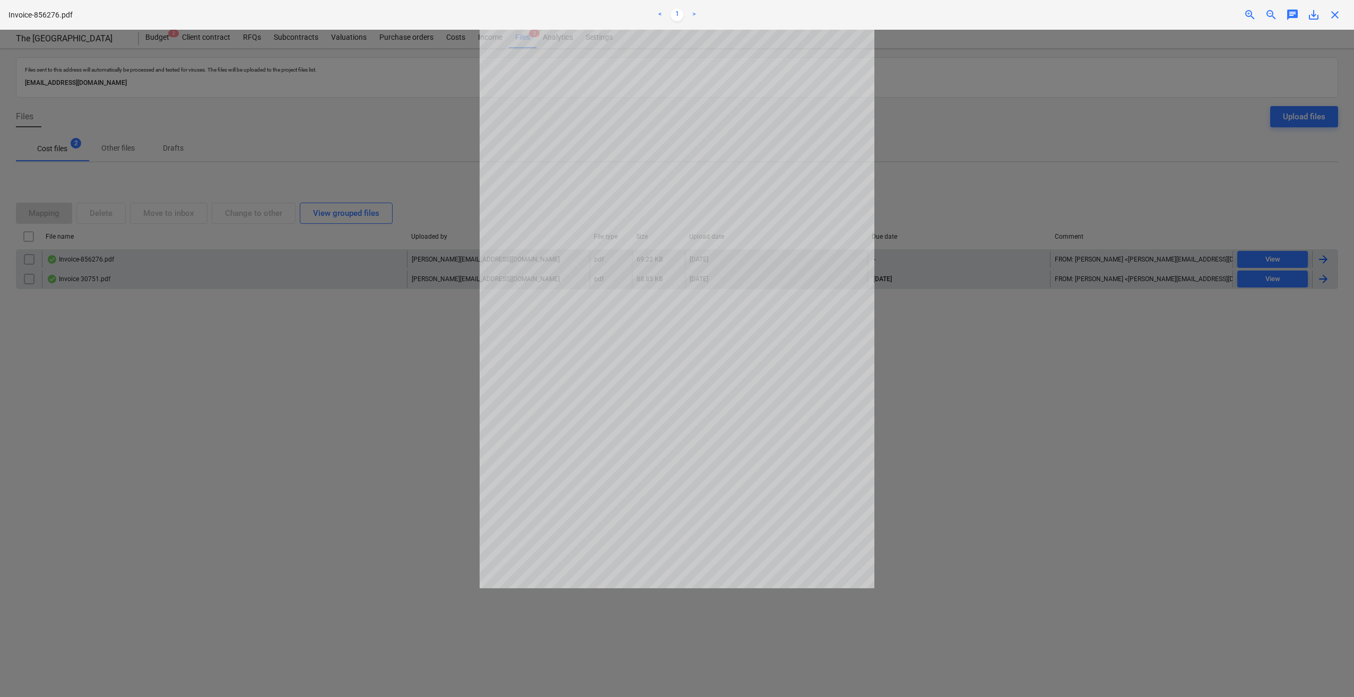
click at [1337, 20] on span "close" at bounding box center [1334, 14] width 13 height 13
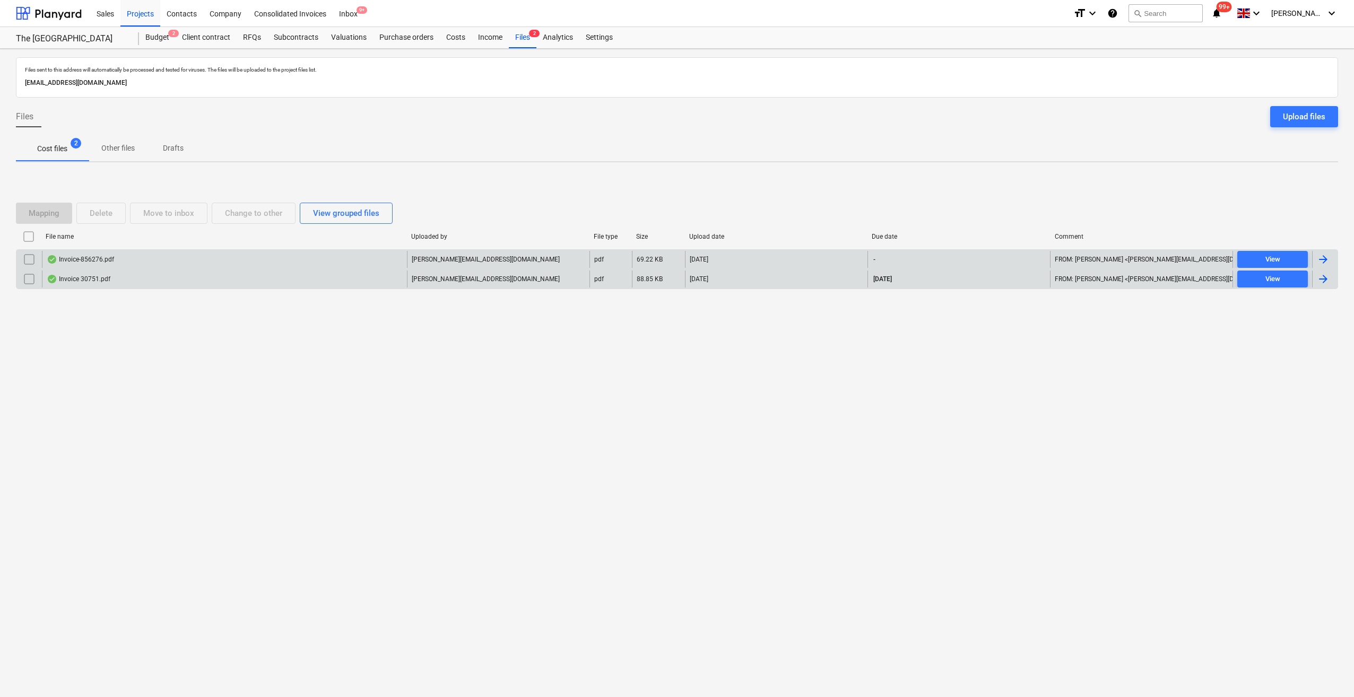
click at [1324, 256] on div at bounding box center [1322, 259] width 13 height 13
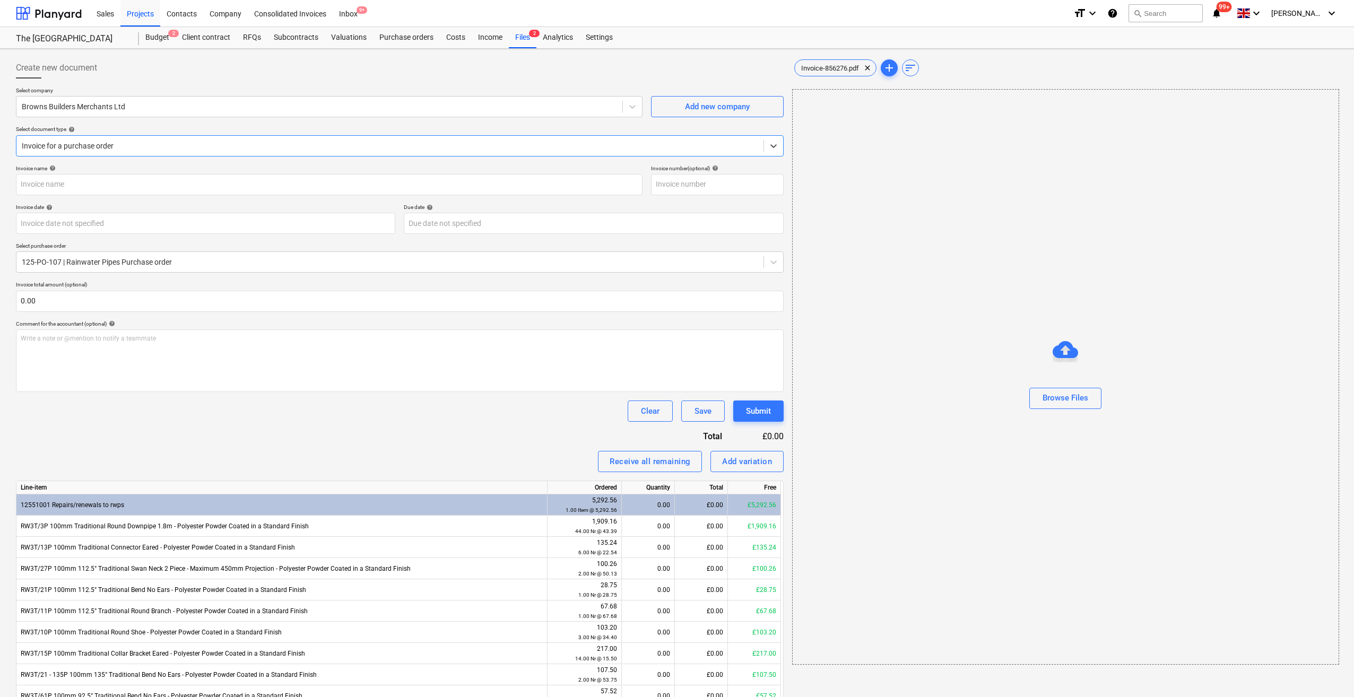
type input "856276"
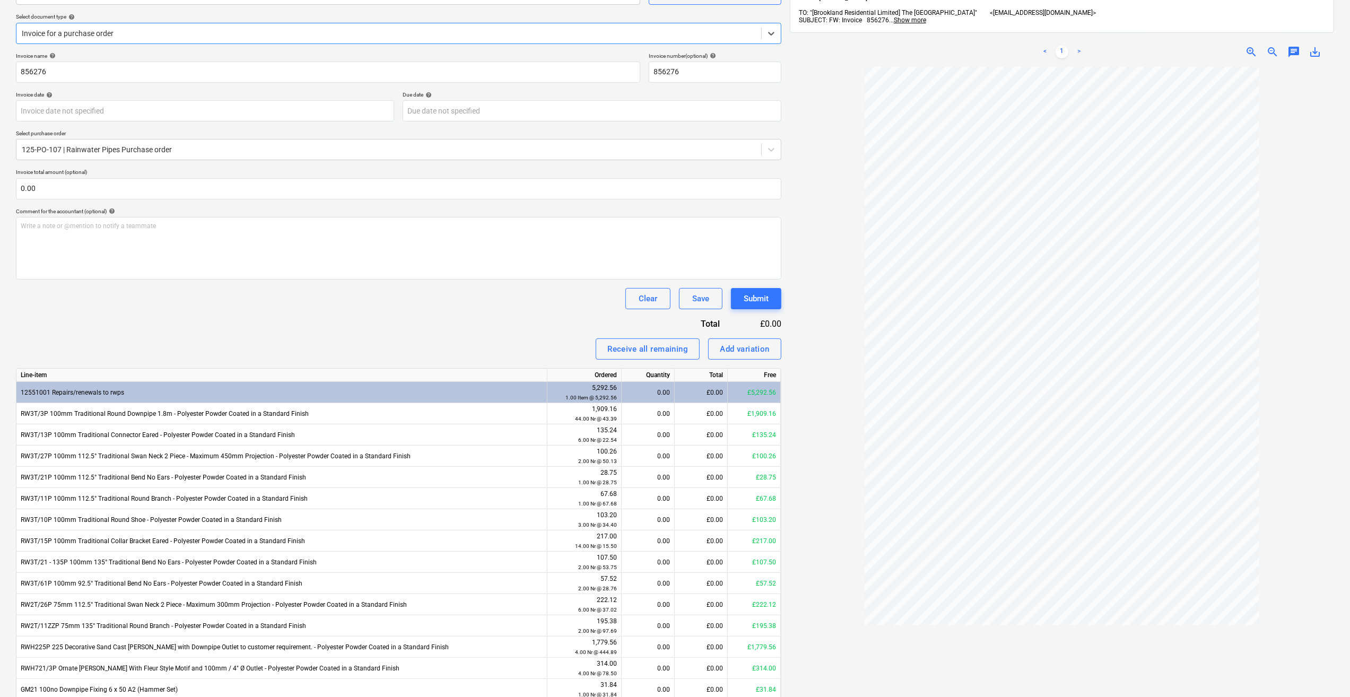
scroll to position [179, 0]
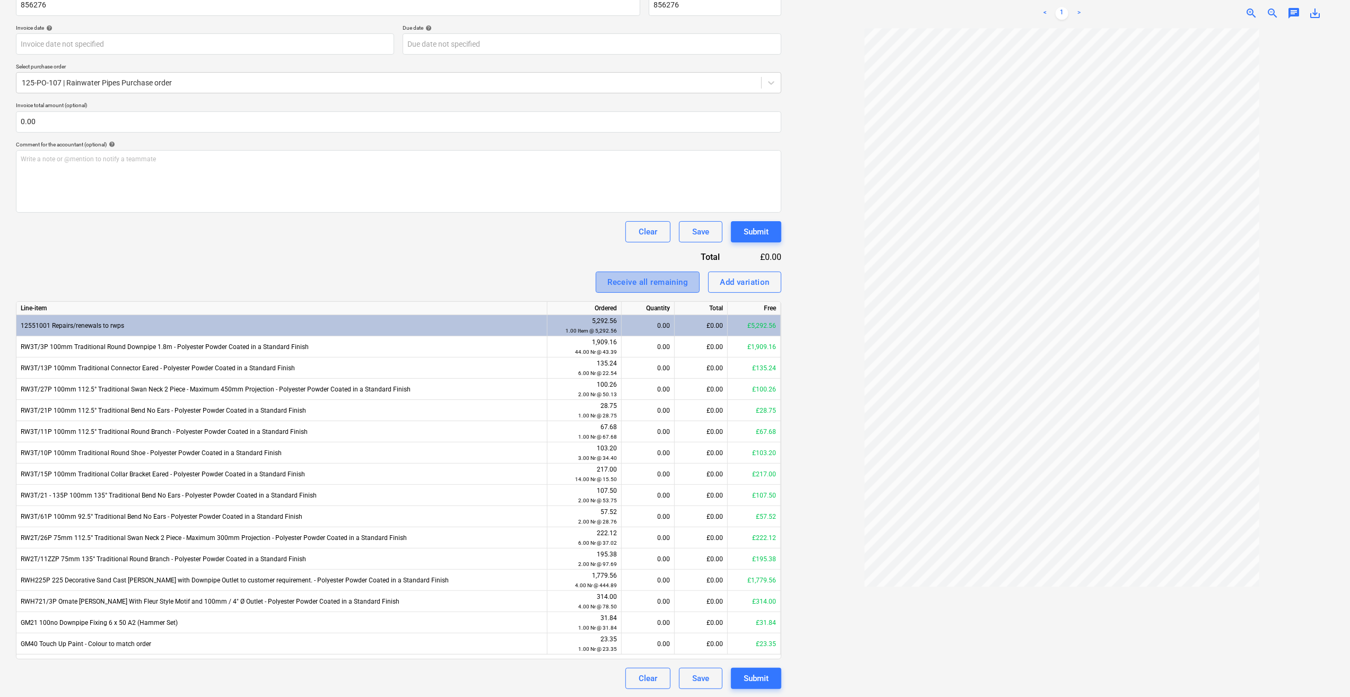
click at [658, 282] on div "Receive all remaining" at bounding box center [647, 282] width 81 height 14
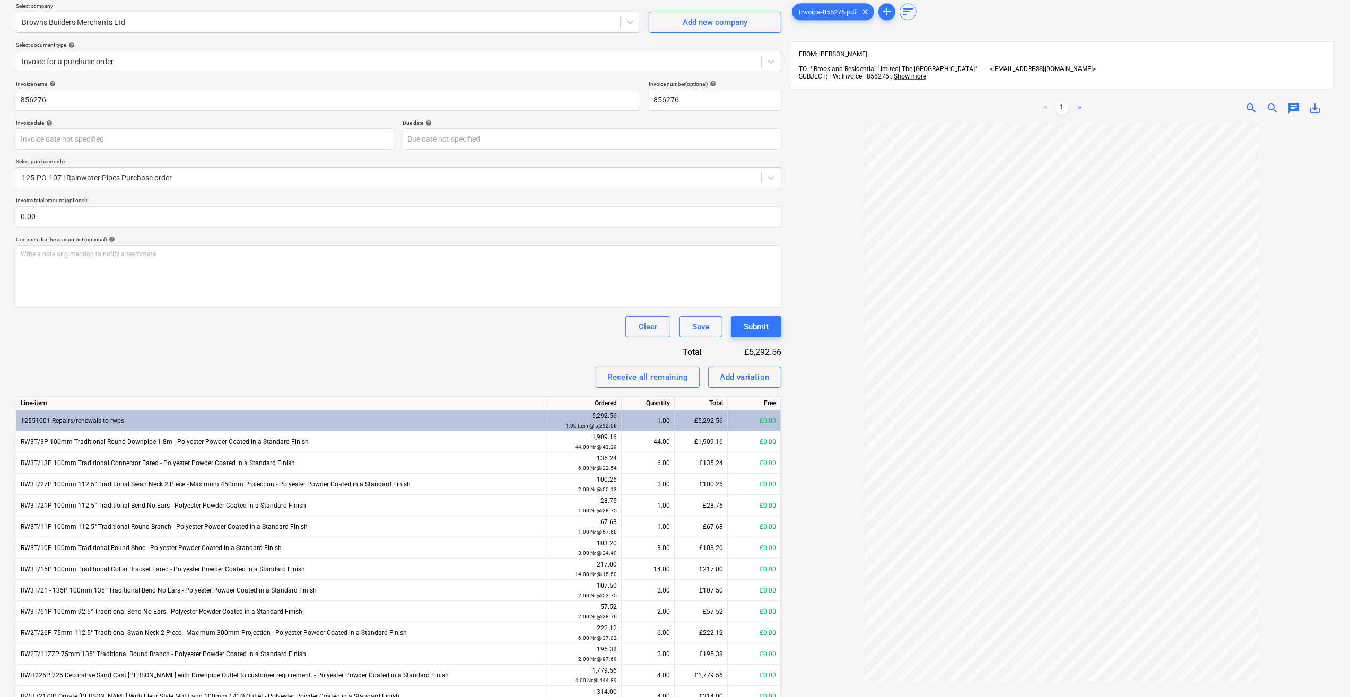
scroll to position [73, 0]
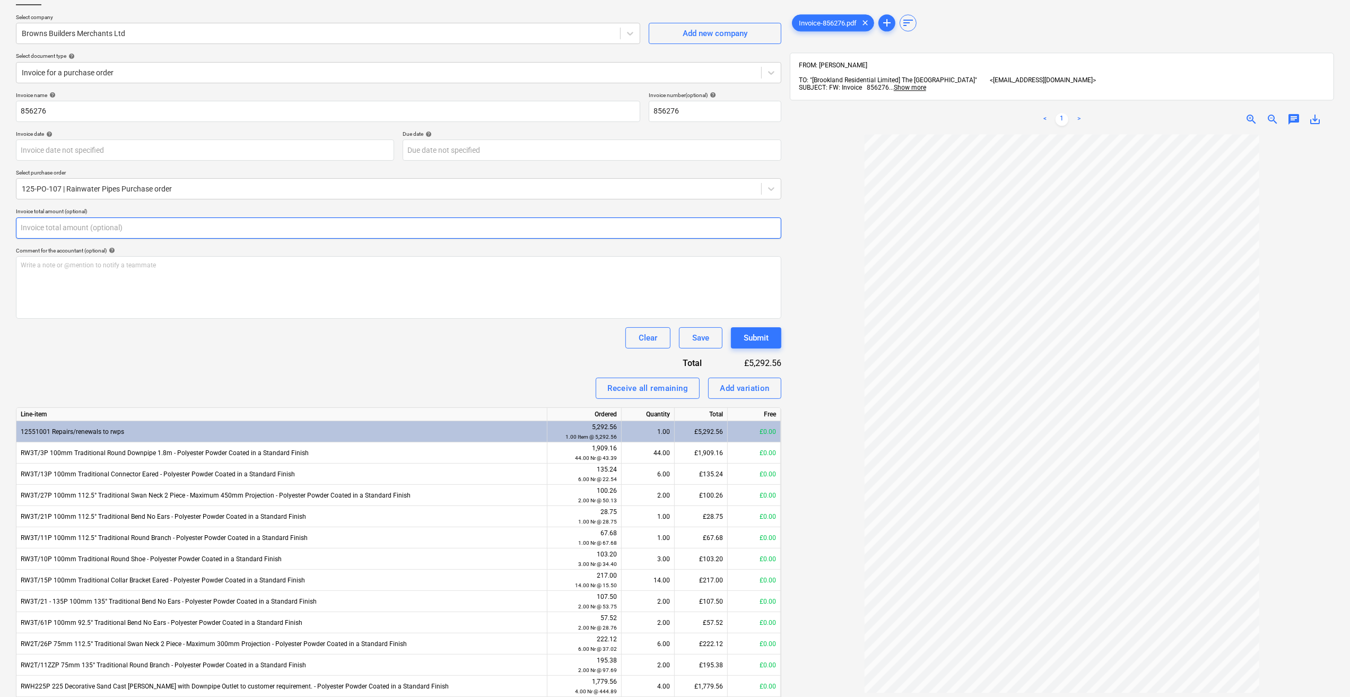
click at [42, 228] on input "text" at bounding box center [398, 227] width 765 height 21
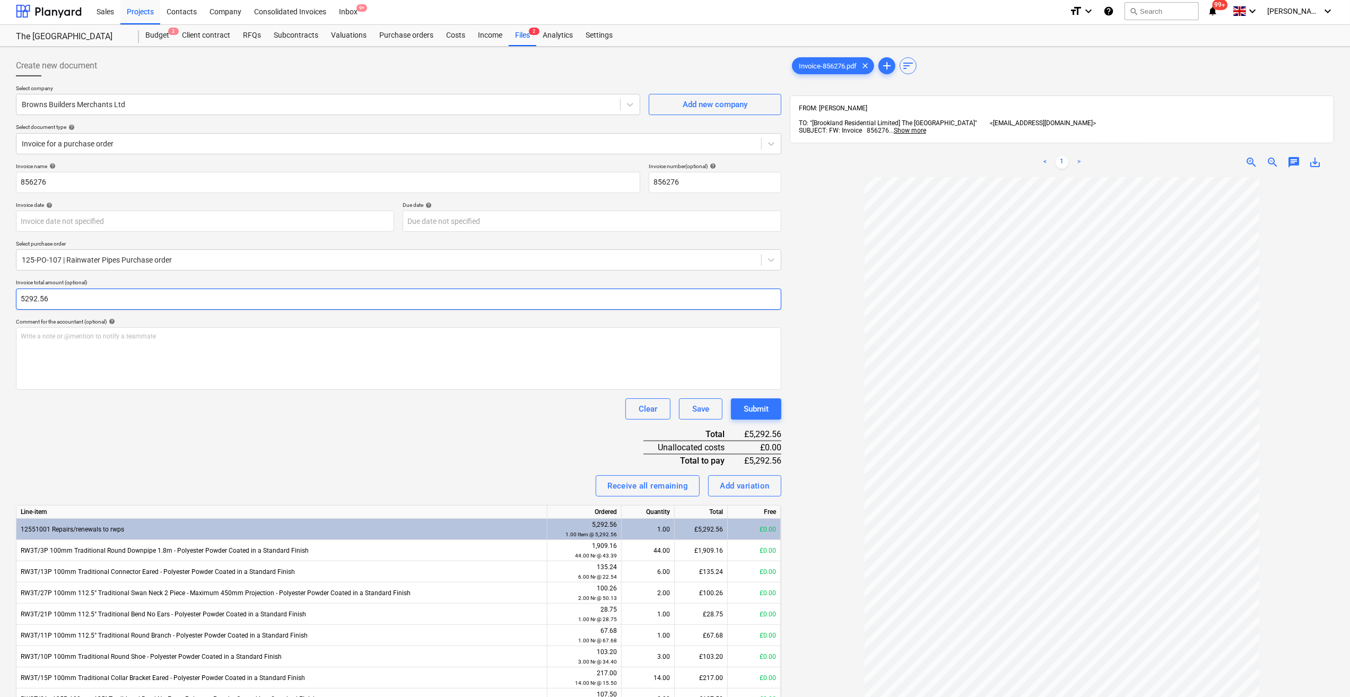
scroll to position [0, 0]
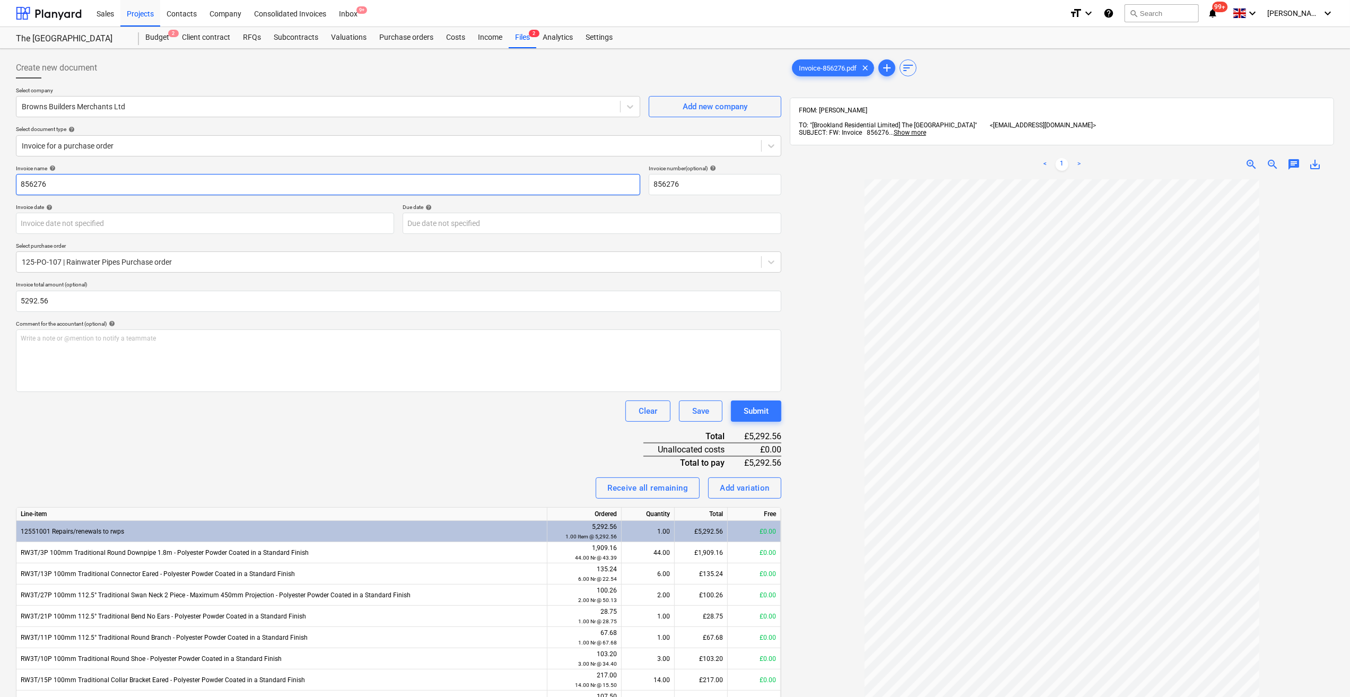
type input "5,292.56"
click at [19, 184] on input "856276" at bounding box center [328, 184] width 624 height 21
type input "Rainwater Pipes, etc. - 856276"
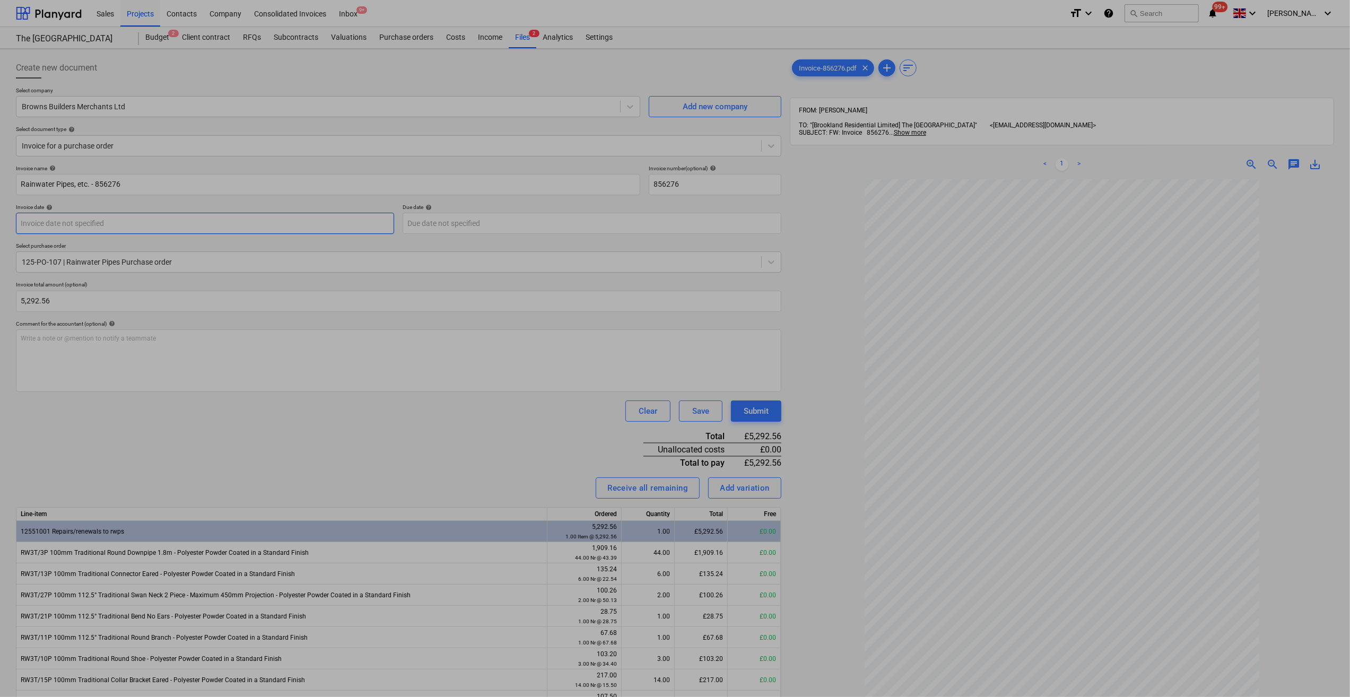
click at [107, 224] on body "Sales Projects Contacts Company Consolidated Invoices Inbox 9+ format_size keyb…" at bounding box center [675, 348] width 1350 height 697
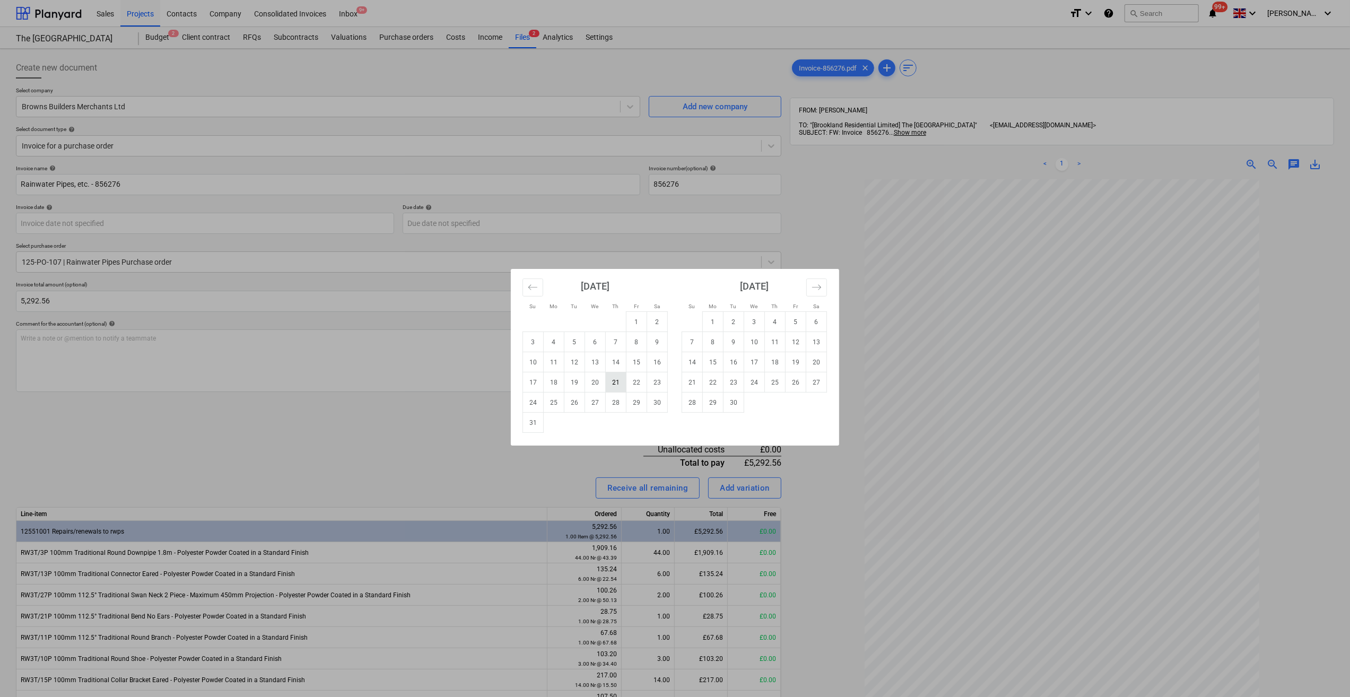
click at [615, 383] on td "21" at bounding box center [616, 382] width 21 height 20
type input "[DATE]"
click at [453, 223] on body "Sales Projects Contacts Company Consolidated Invoices Inbox 9+ format_size keyb…" at bounding box center [675, 348] width 1350 height 697
click at [687, 382] on td "21" at bounding box center [692, 382] width 21 height 20
type input "[DATE]"
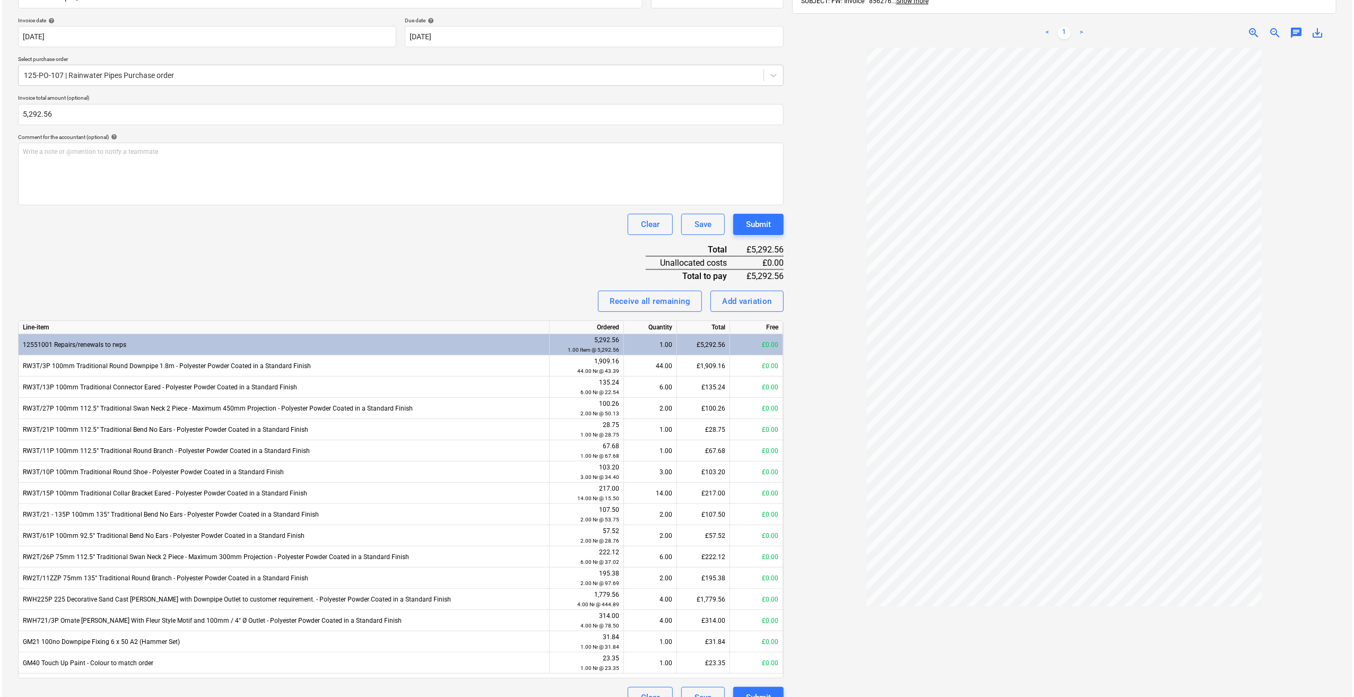
scroll to position [206, 0]
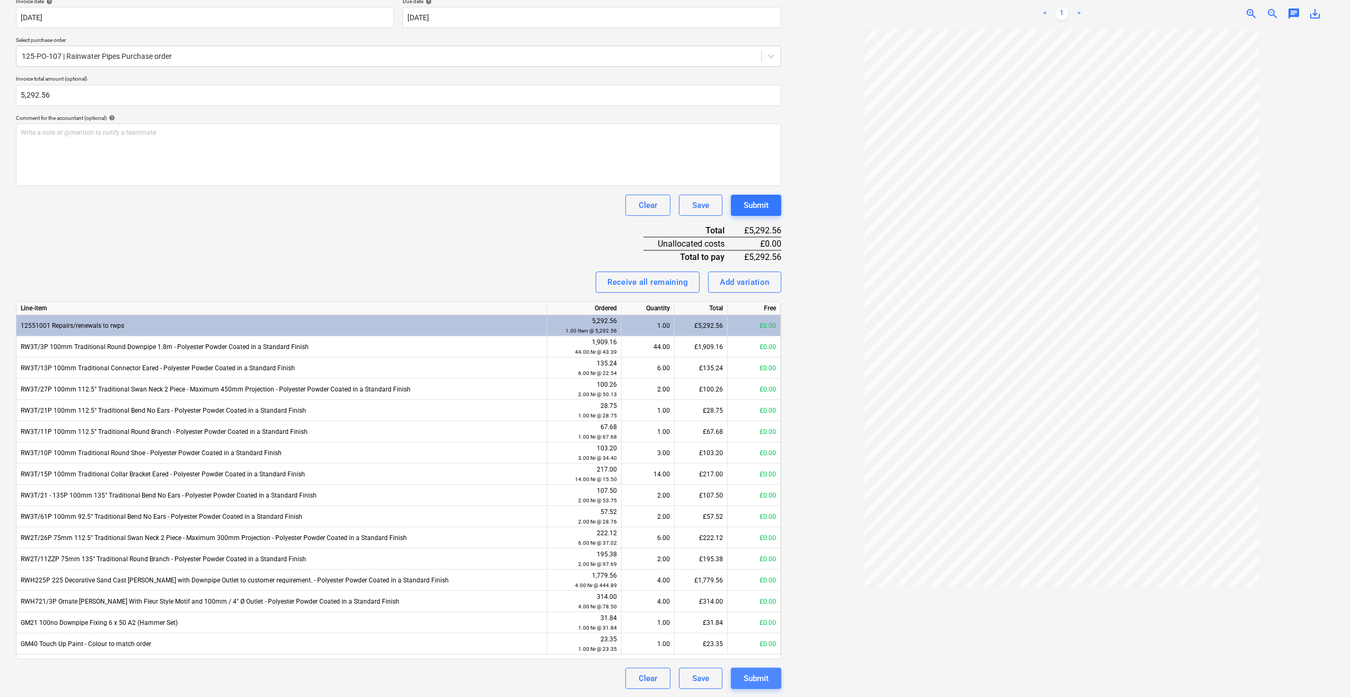
click at [753, 678] on div "Submit" at bounding box center [756, 678] width 25 height 14
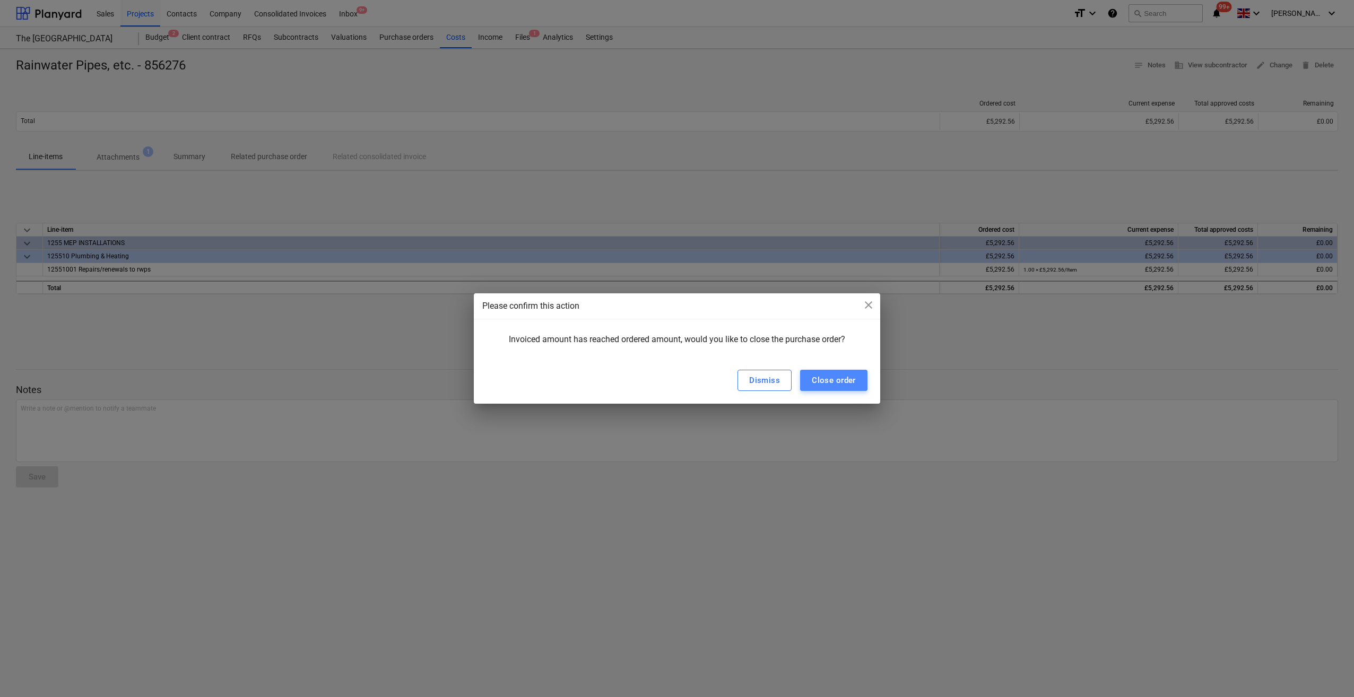
click at [831, 386] on div "Close order" at bounding box center [833, 380] width 44 height 14
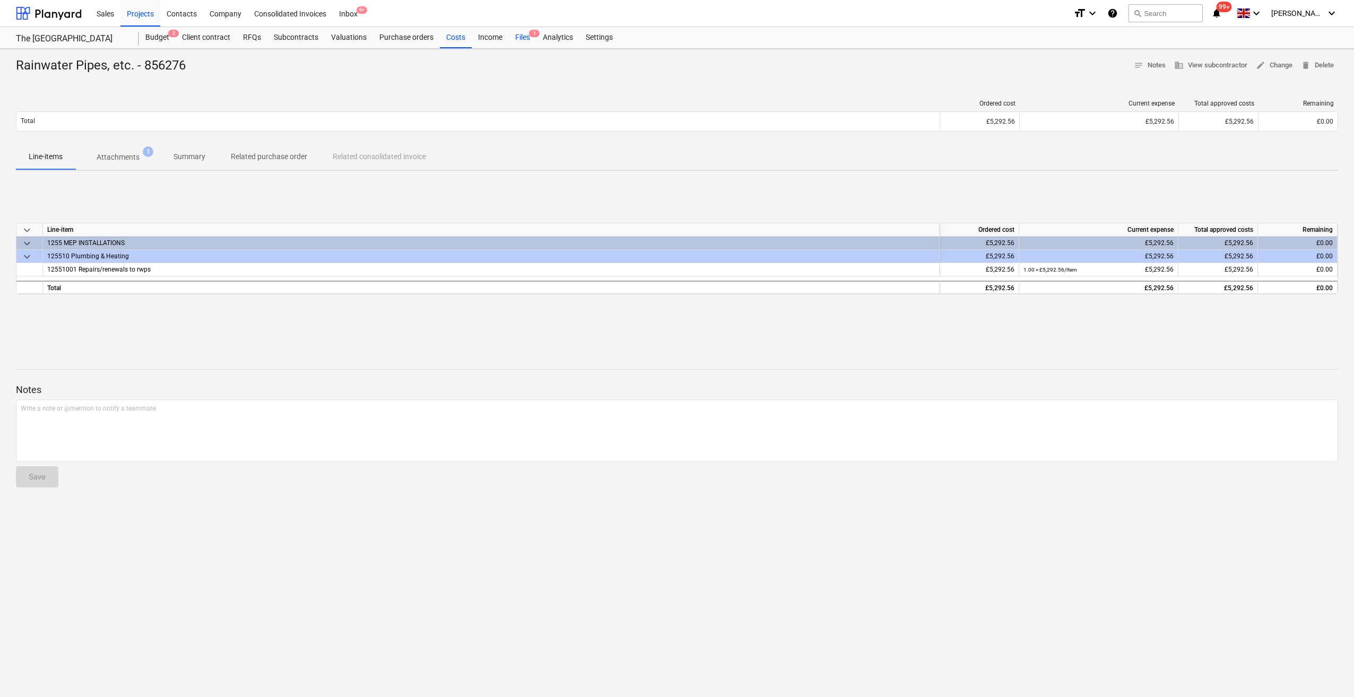
click at [522, 40] on div "Files 1" at bounding box center [523, 37] width 28 height 21
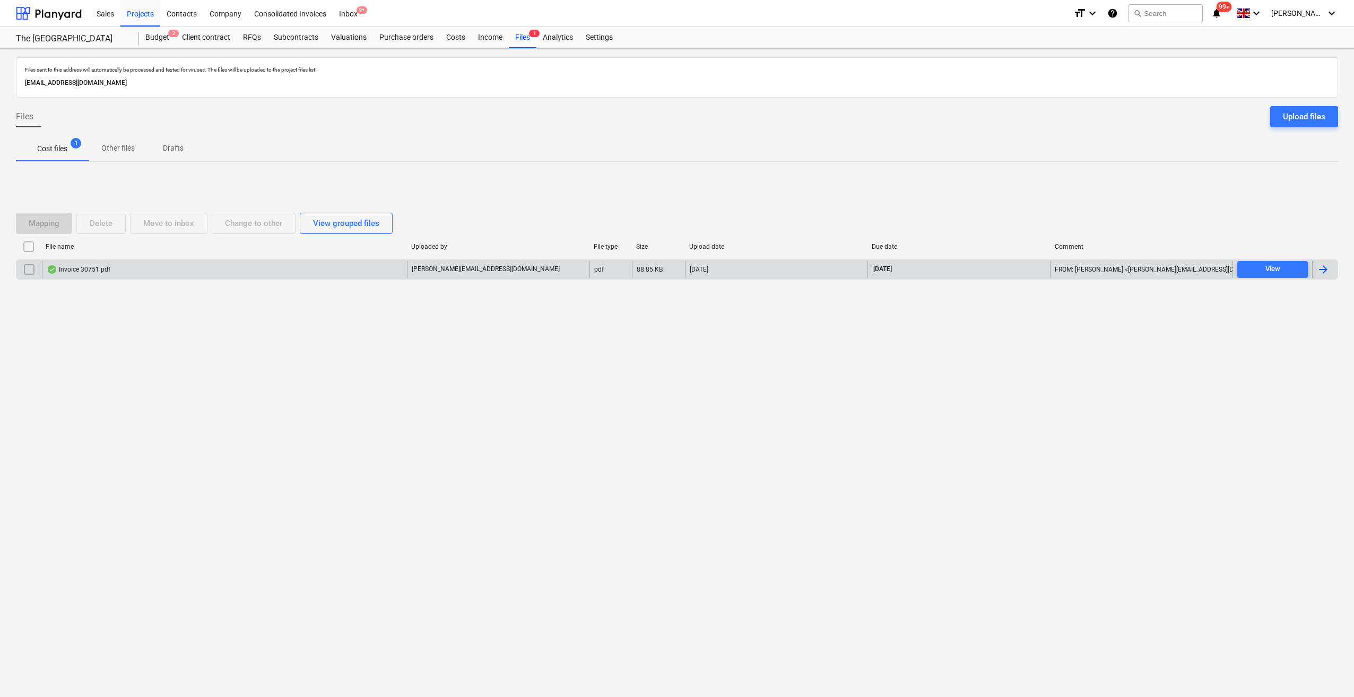
click at [1316, 269] on div at bounding box center [1322, 269] width 13 height 13
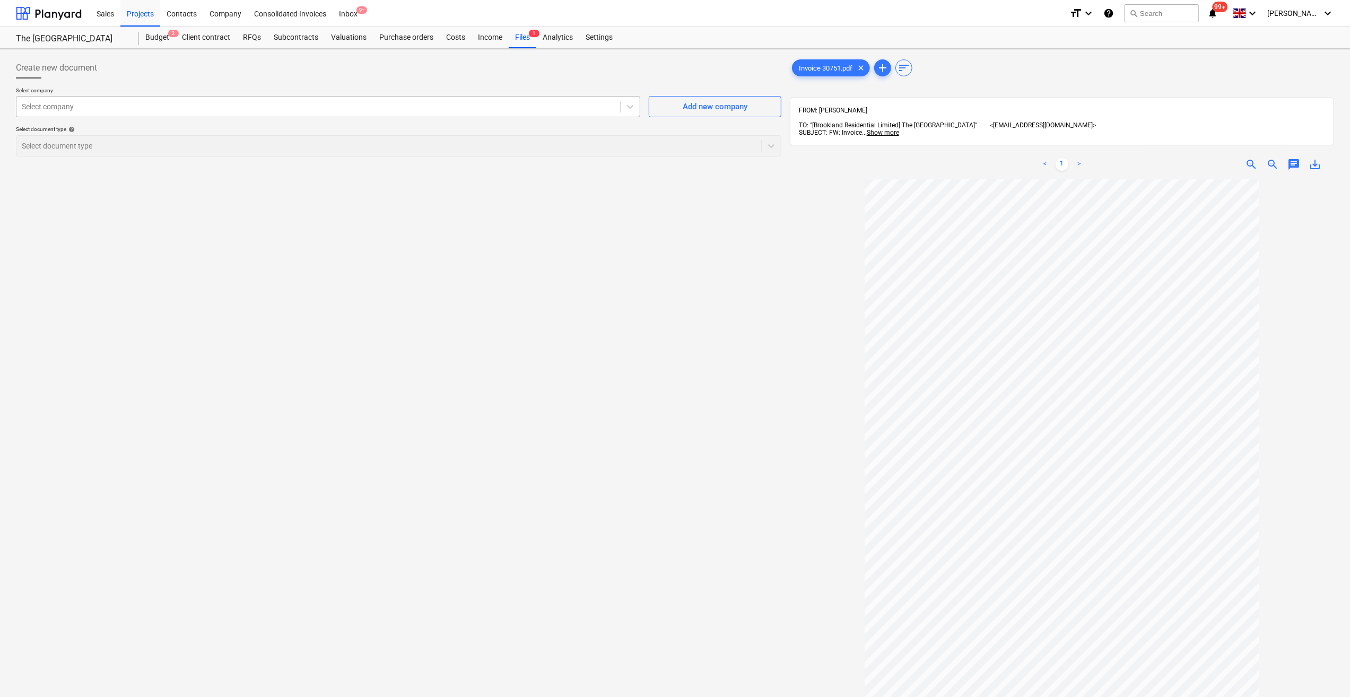
click at [39, 112] on div "Select company" at bounding box center [318, 106] width 604 height 15
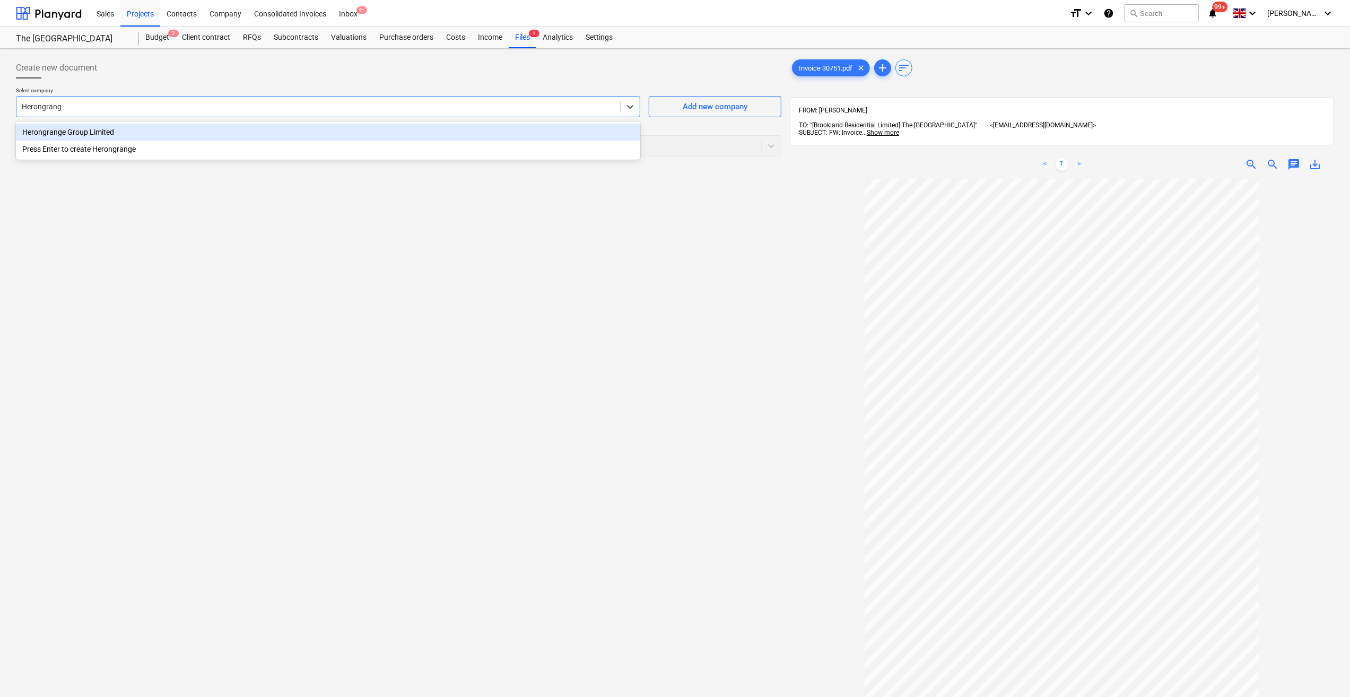
type input "Herongrange"
click at [52, 130] on div "Herongrange Group Limited" at bounding box center [328, 132] width 624 height 17
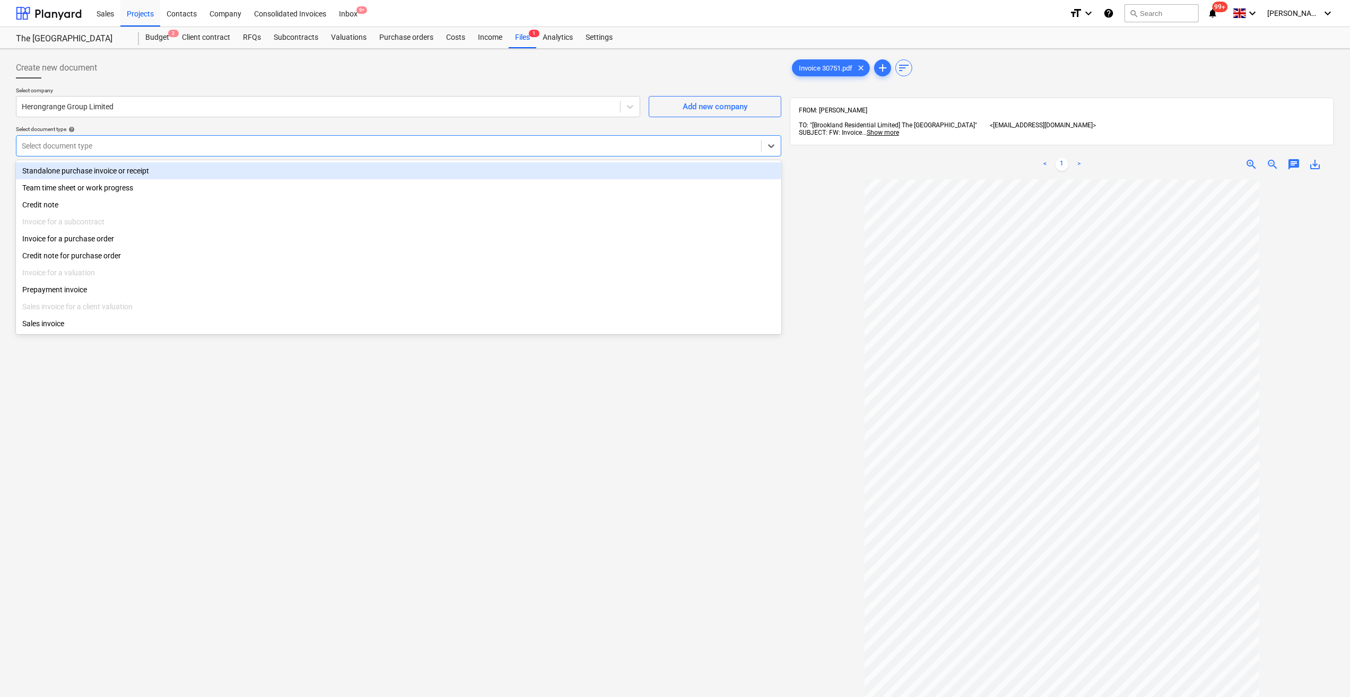
click at [64, 149] on div at bounding box center [389, 146] width 734 height 11
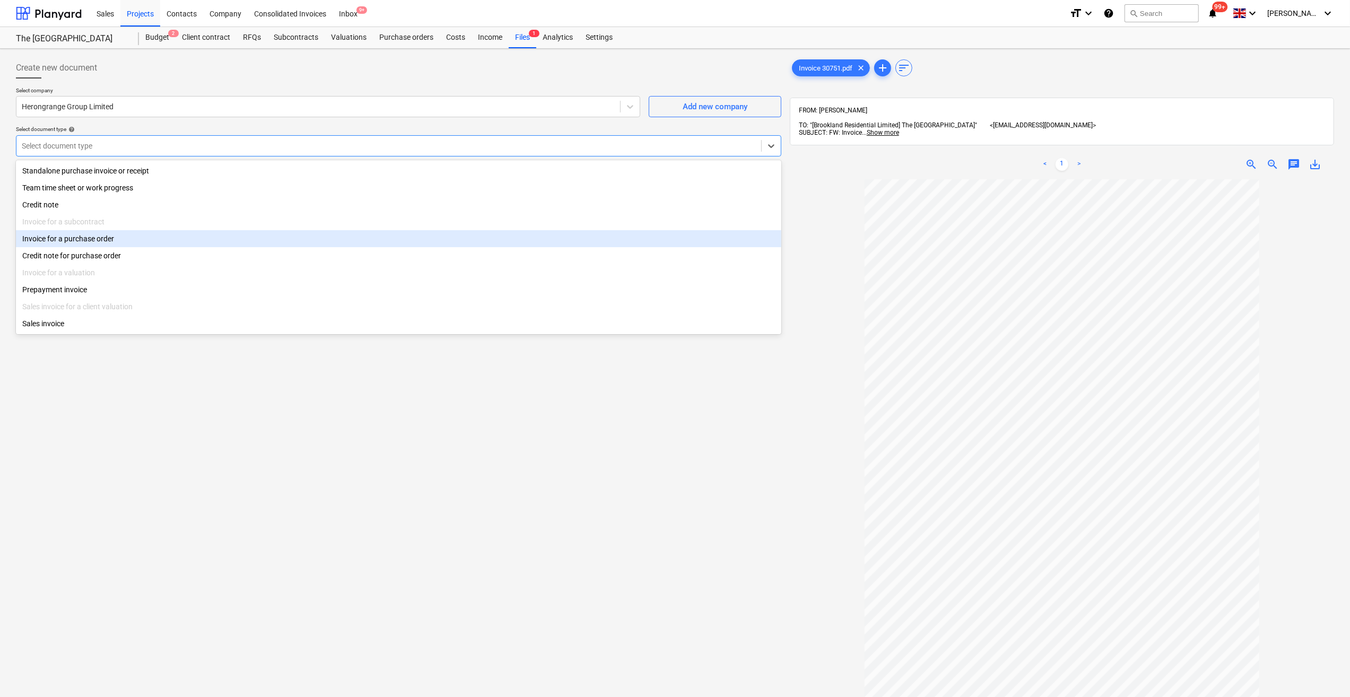
click at [122, 242] on div "Invoice for a purchase order" at bounding box center [398, 238] width 765 height 17
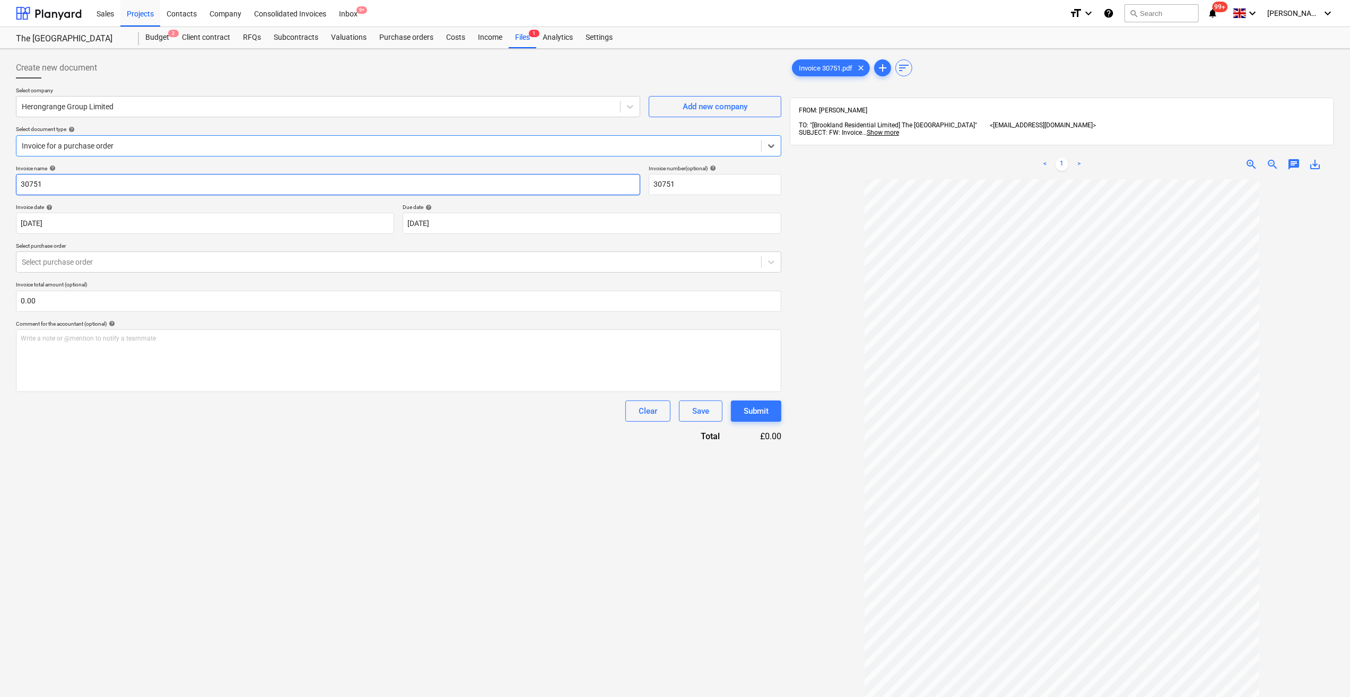
click at [20, 187] on input "30751" at bounding box center [328, 184] width 624 height 21
type input "Security 11-17/08/25 - 30751"
click at [52, 263] on div at bounding box center [389, 262] width 734 height 11
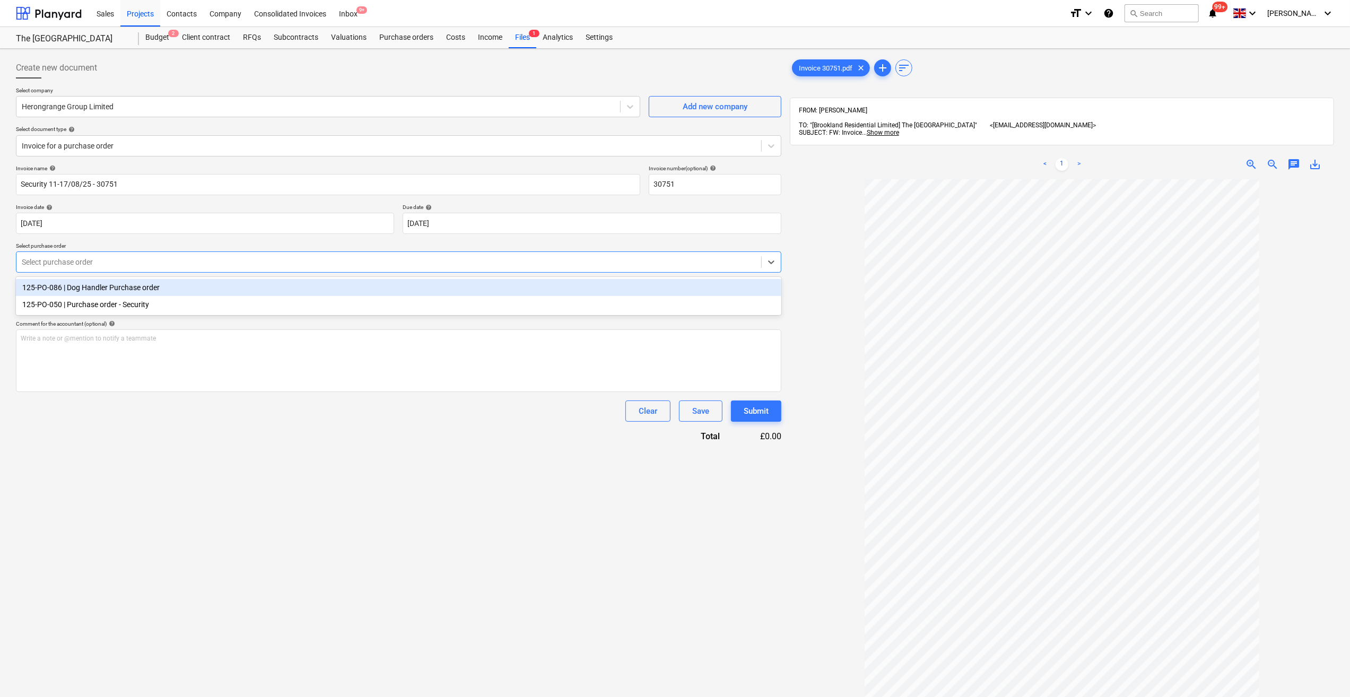
click at [84, 287] on div "125-PO-086 | Dog Handler Purchase order" at bounding box center [398, 287] width 765 height 17
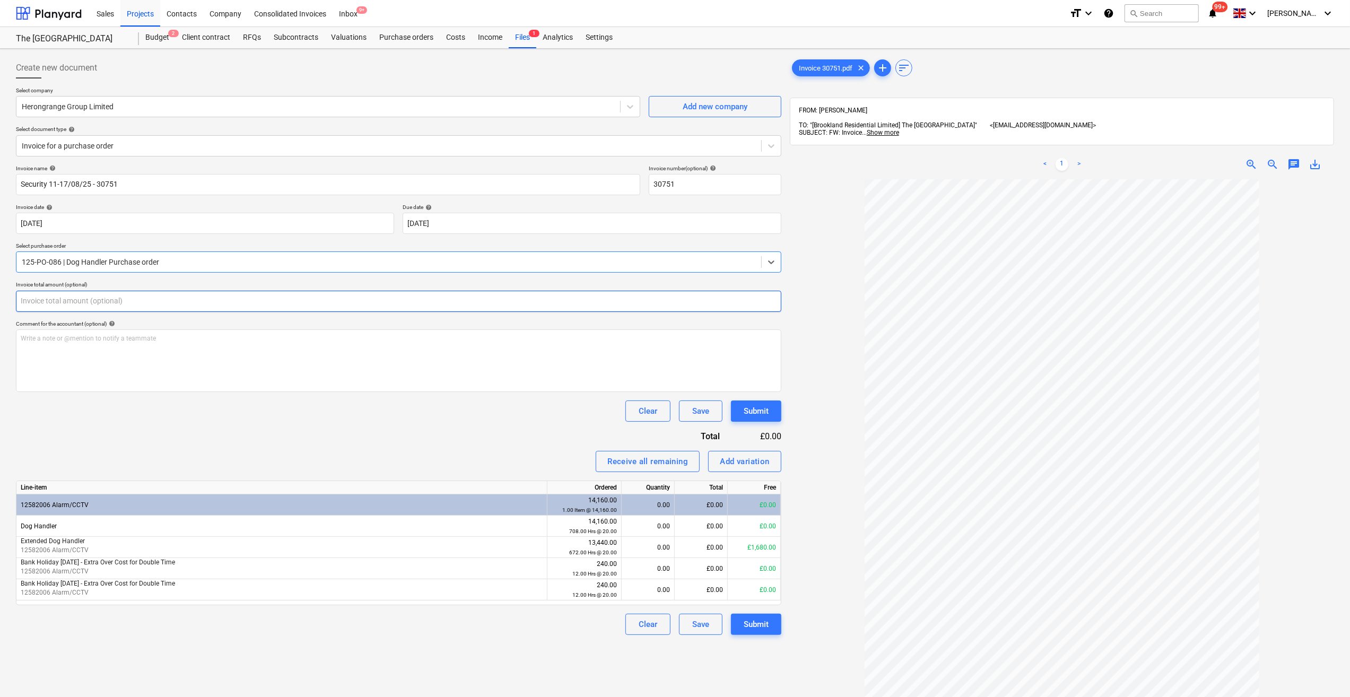
click at [51, 300] on input "text" at bounding box center [398, 301] width 765 height 21
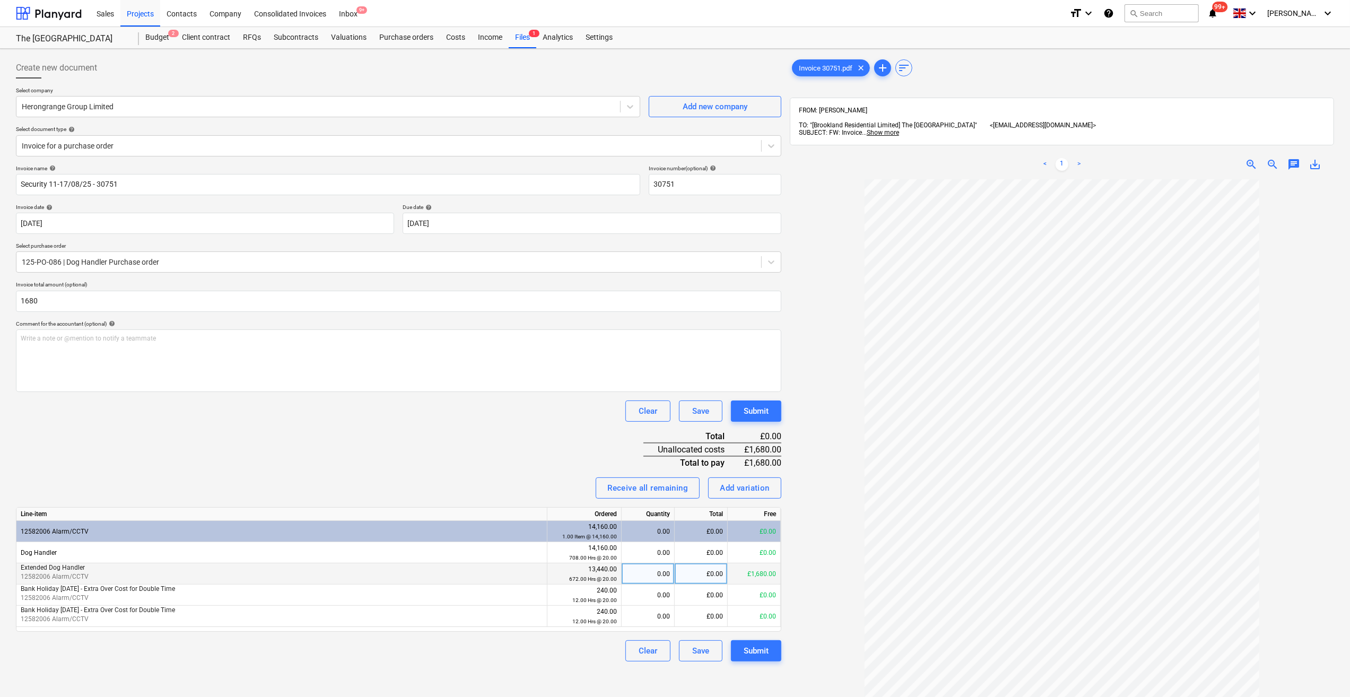
type input "1,680.00"
click at [661, 575] on div "0.00" at bounding box center [648, 573] width 44 height 21
type input "84"
click at [541, 646] on div "Clear Save Submit" at bounding box center [398, 650] width 765 height 21
click at [748, 650] on div "Submit" at bounding box center [756, 651] width 25 height 14
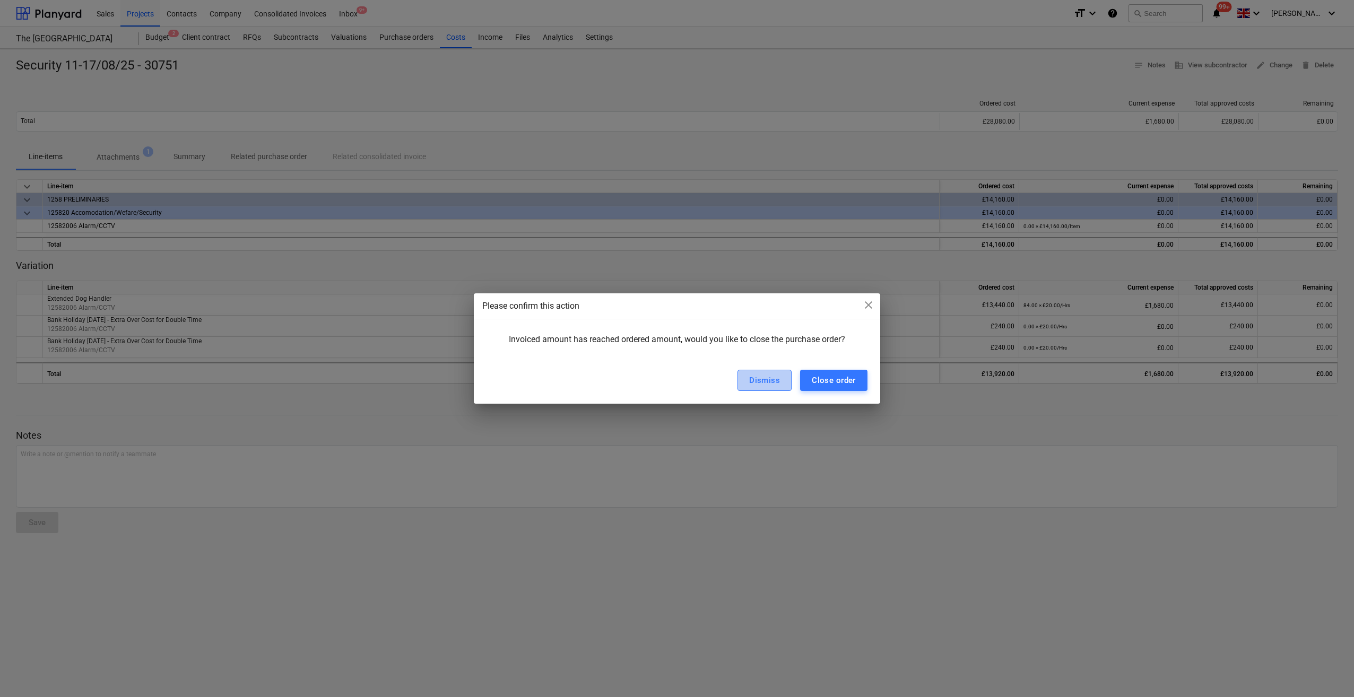
click at [755, 380] on div "Dismiss" at bounding box center [764, 380] width 31 height 14
